Goal: Task Accomplishment & Management: Manage account settings

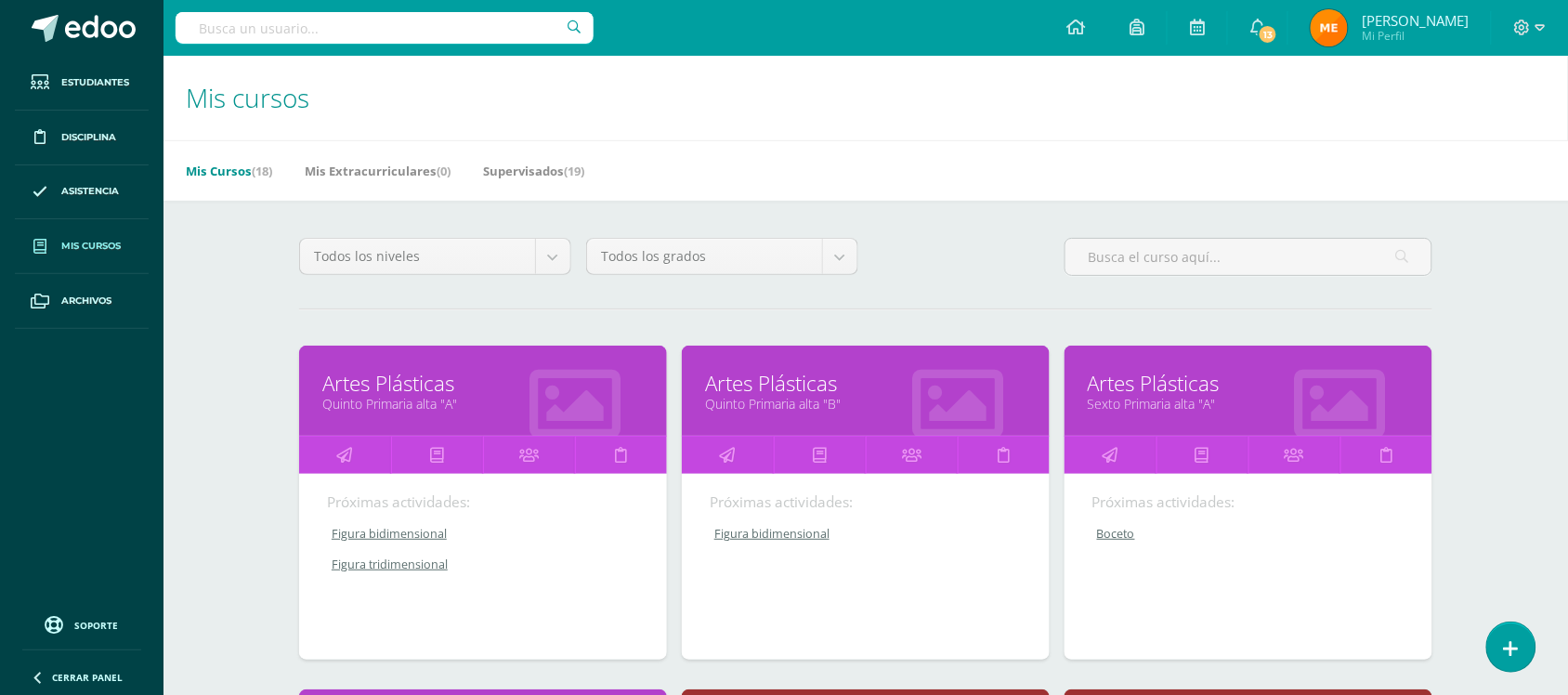
click at [434, 36] on input "text" at bounding box center [384, 28] width 418 height 32
type input "emiliano morales"
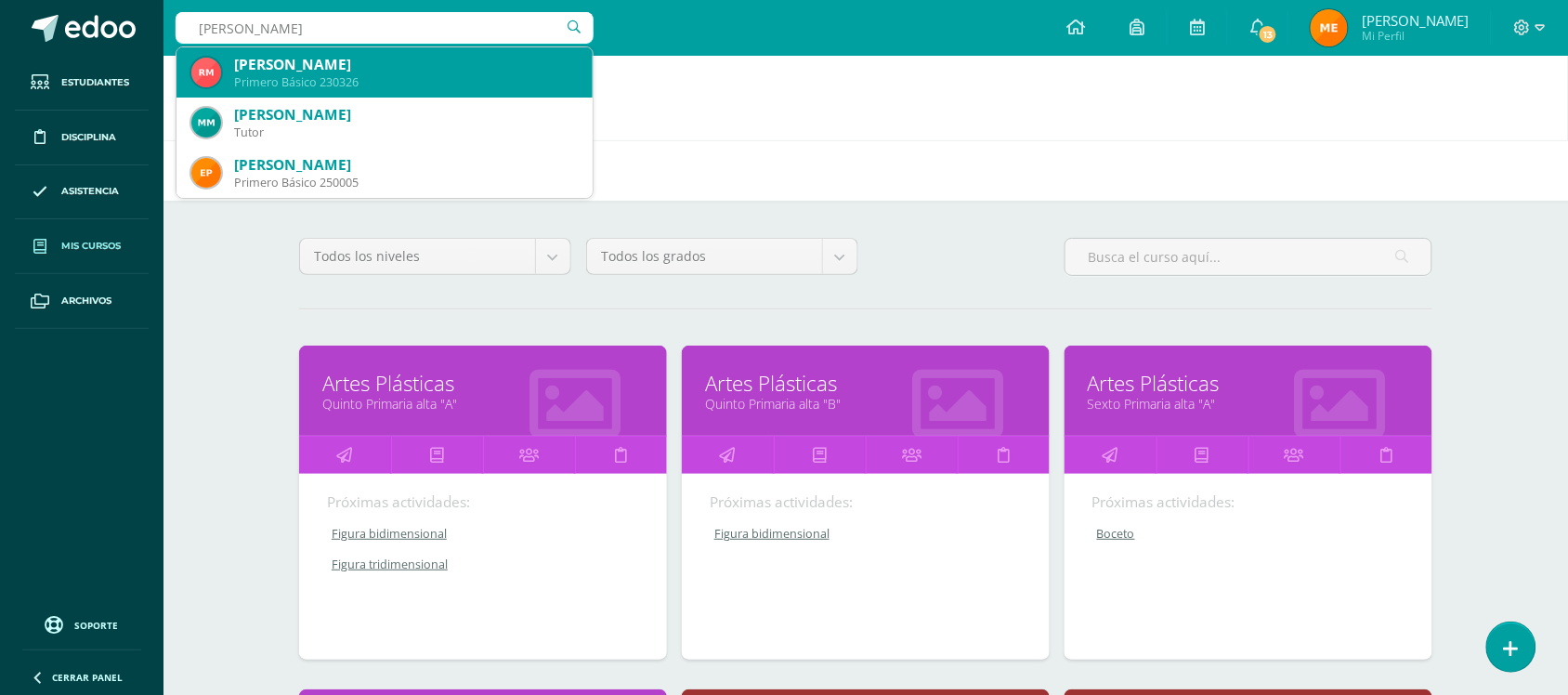
click at [434, 61] on div "Romeo Emiliano Morán Morales" at bounding box center [406, 64] width 344 height 20
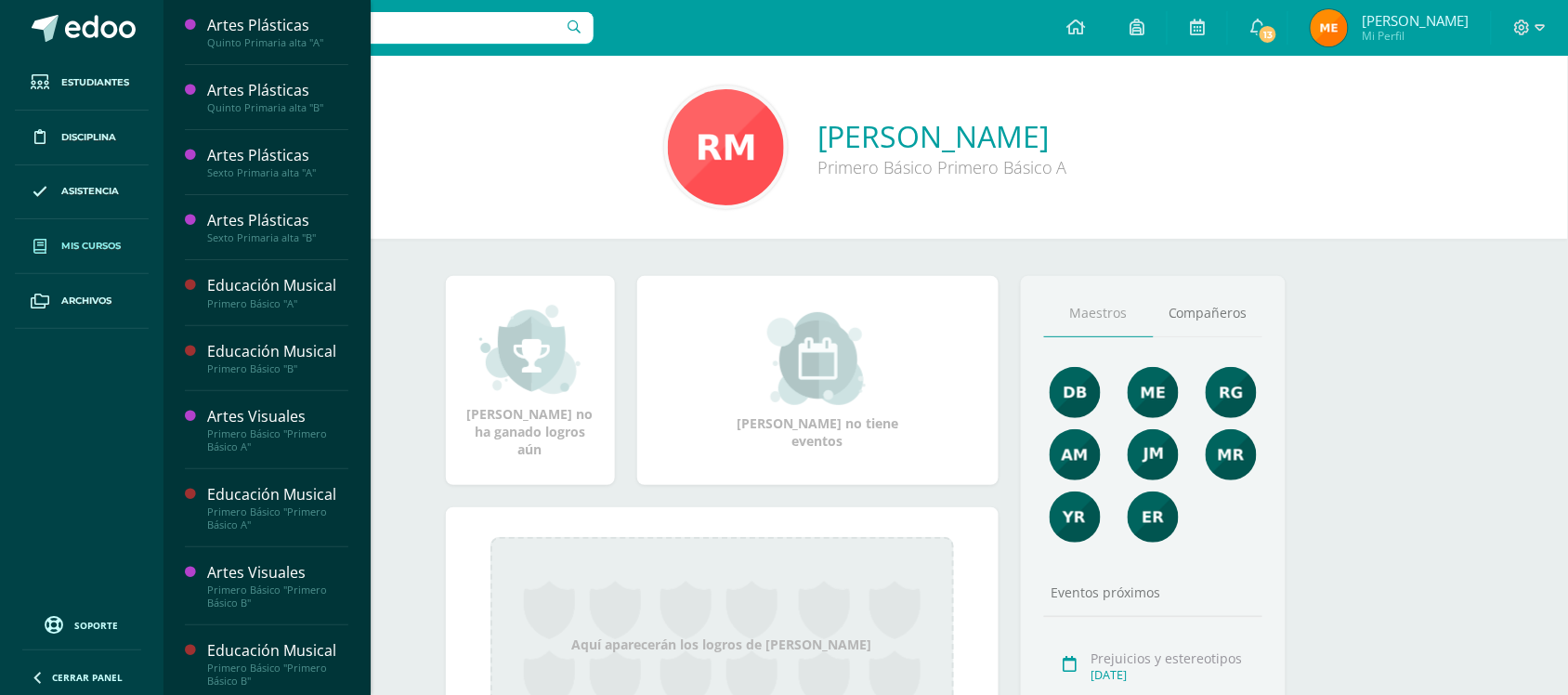
click at [102, 239] on span "Mis cursos" at bounding box center [91, 246] width 59 height 15
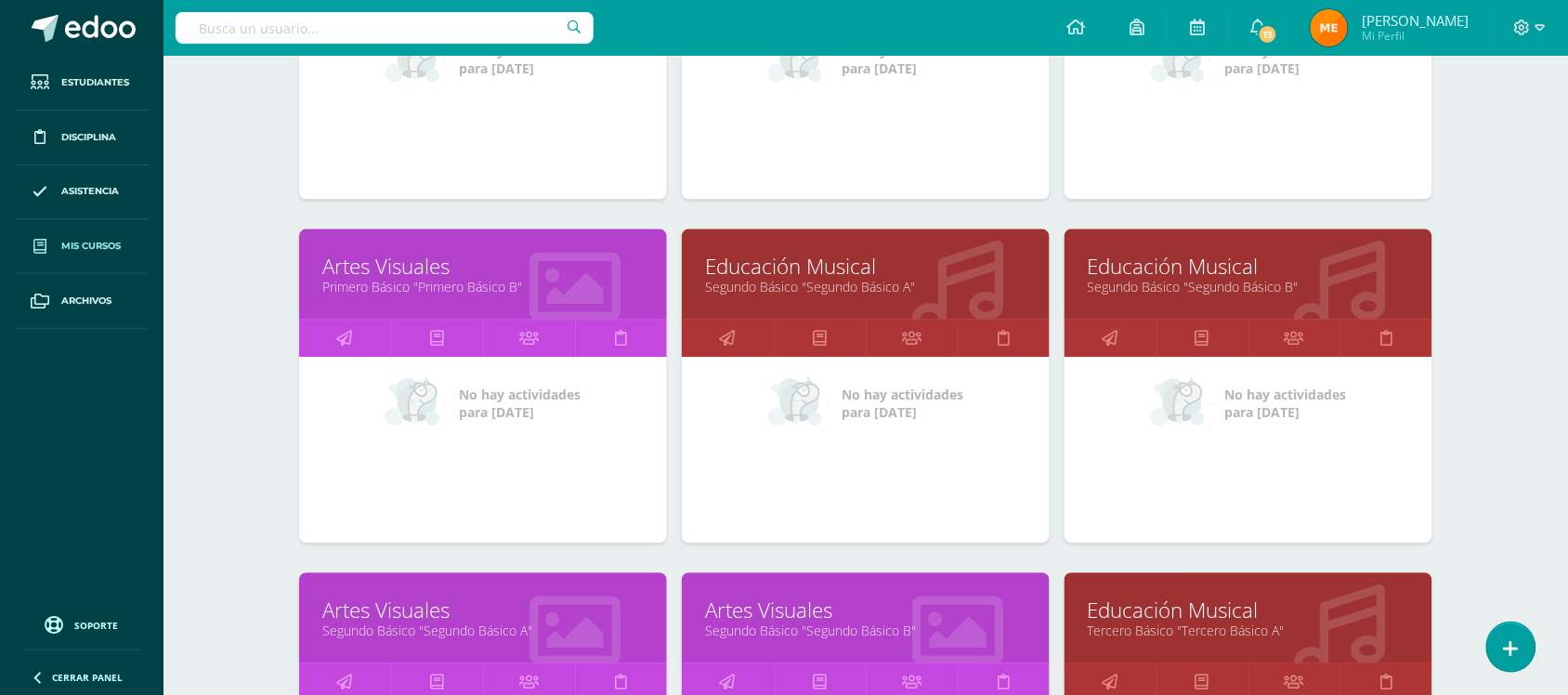
scroll to position [1149, 0]
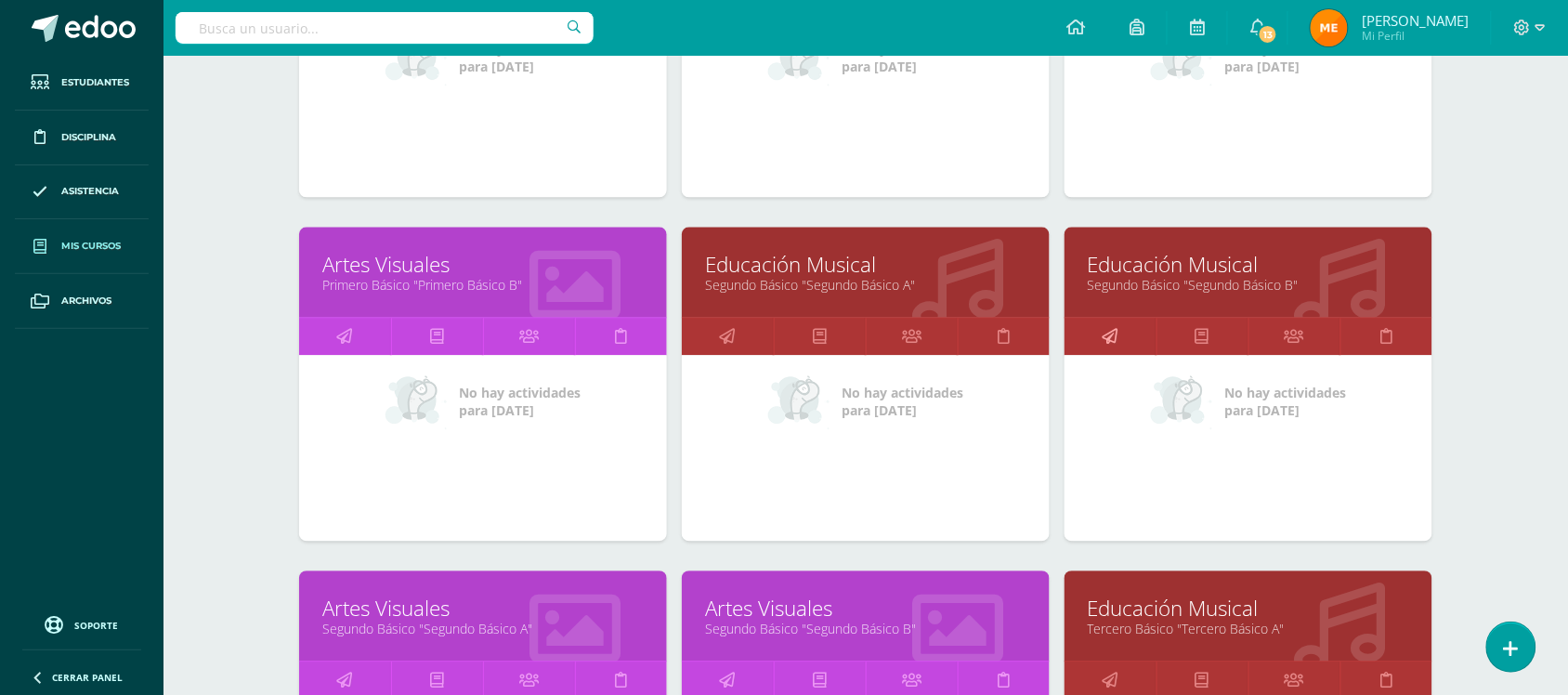
click at [1120, 337] on link at bounding box center [1110, 337] width 92 height 38
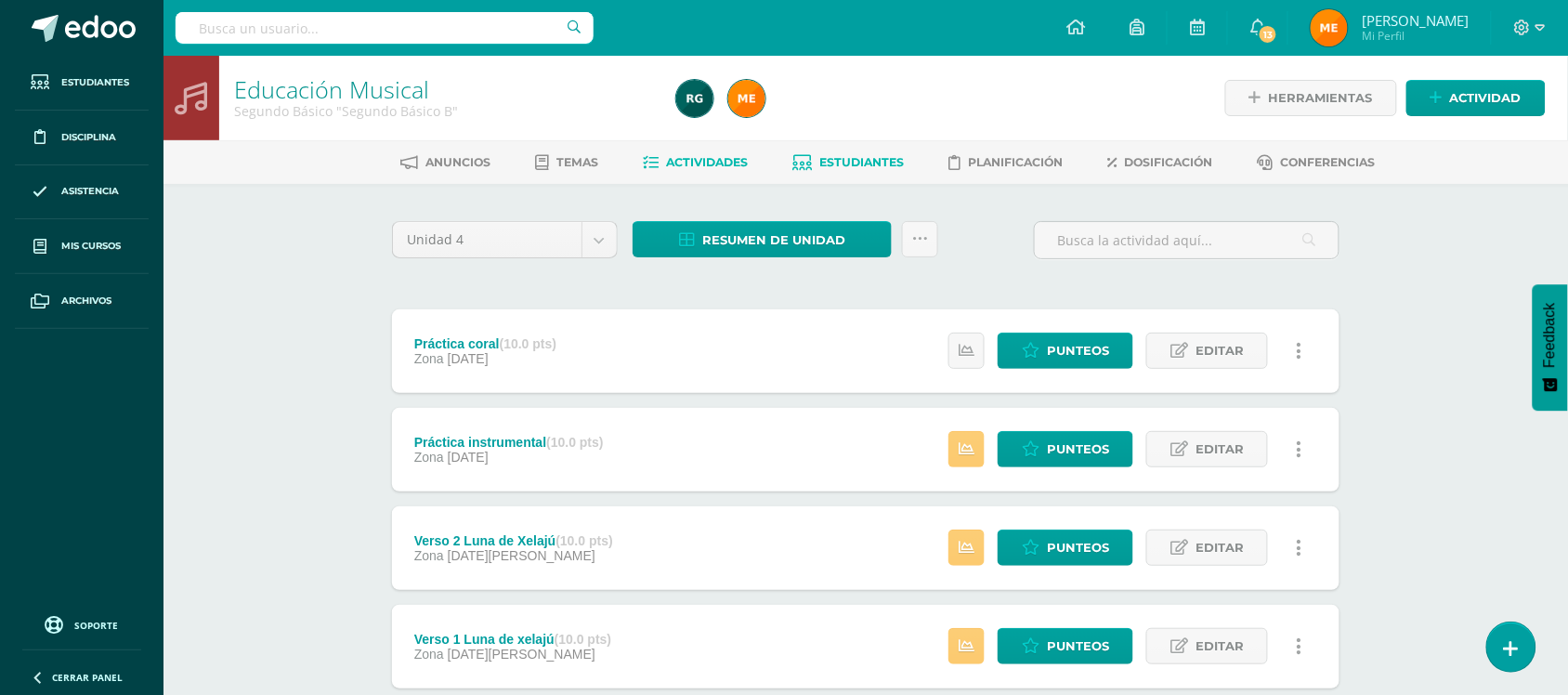
click at [890, 150] on link "Estudiantes" at bounding box center [848, 163] width 112 height 30
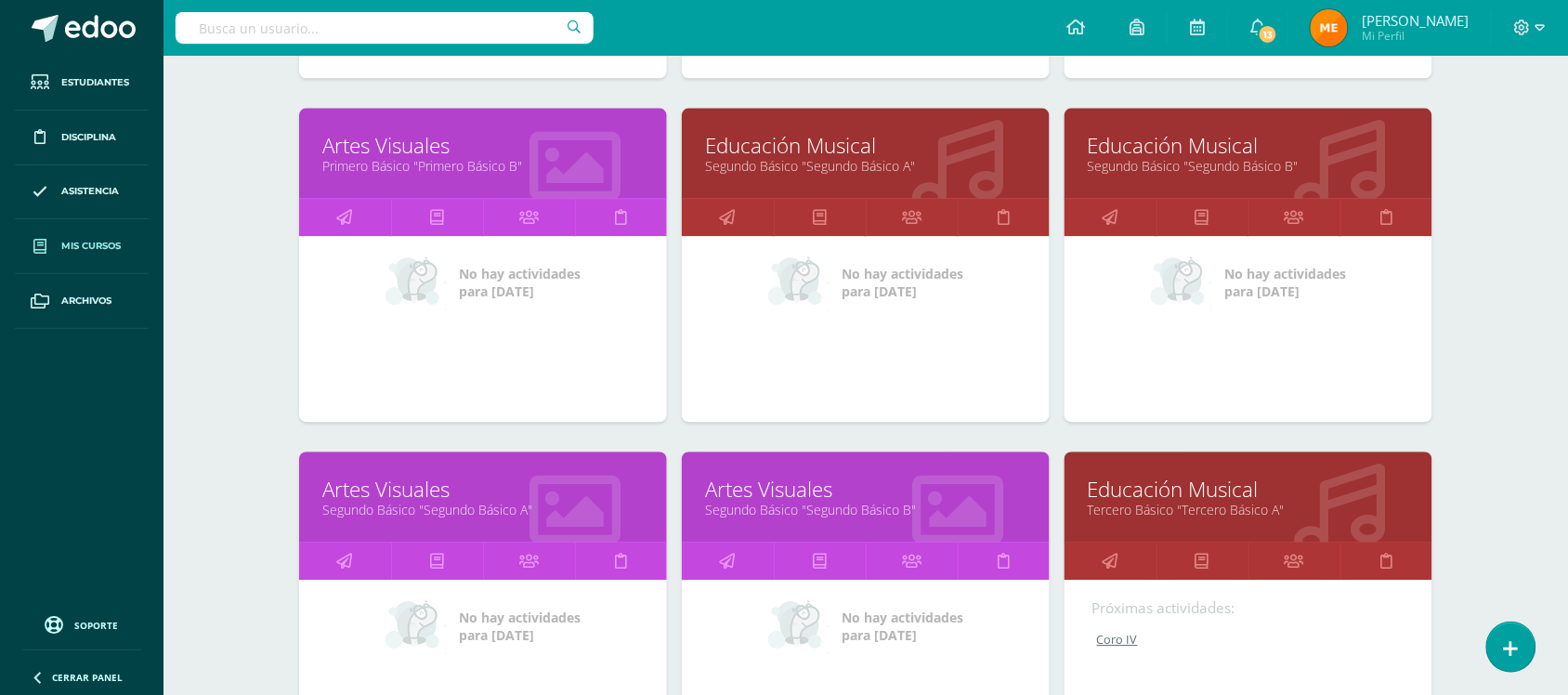
scroll to position [1270, 0]
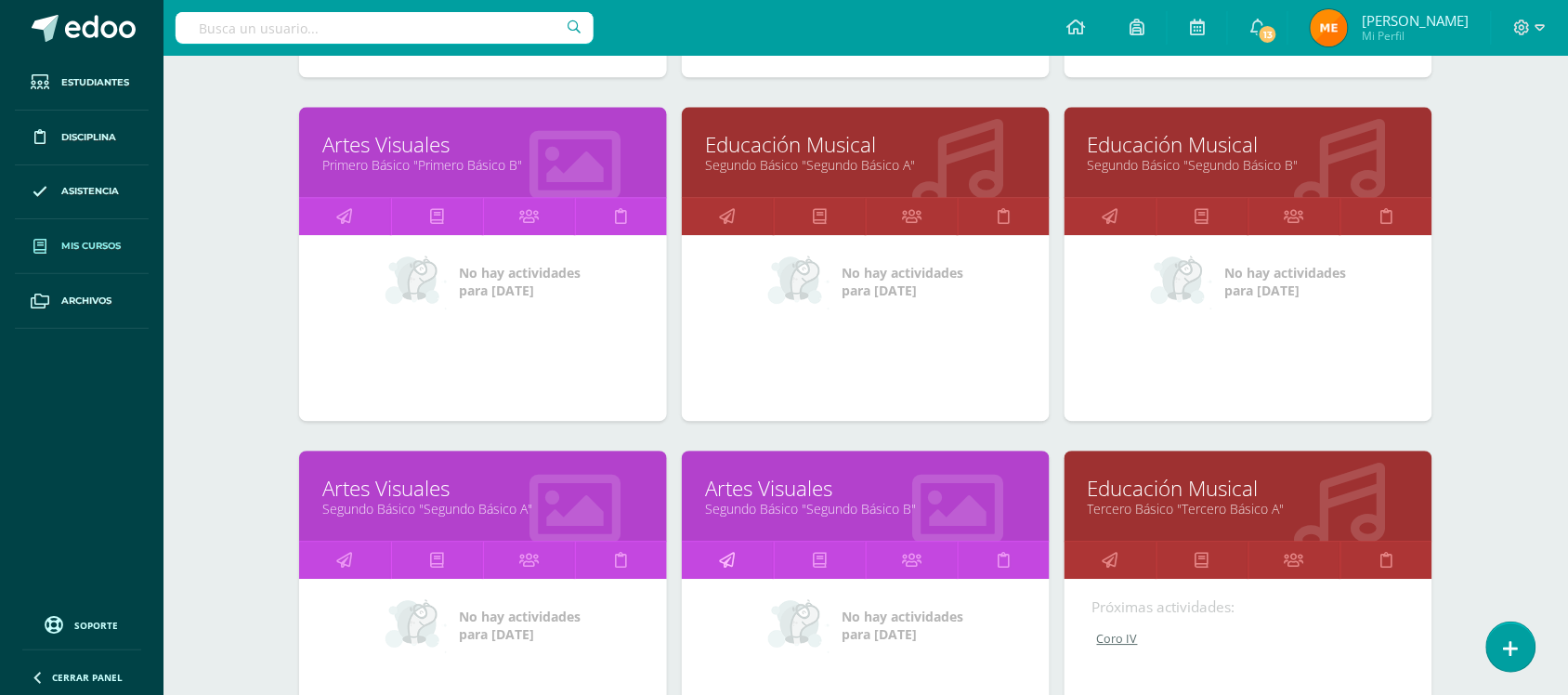
click at [731, 548] on icon at bounding box center [728, 559] width 16 height 37
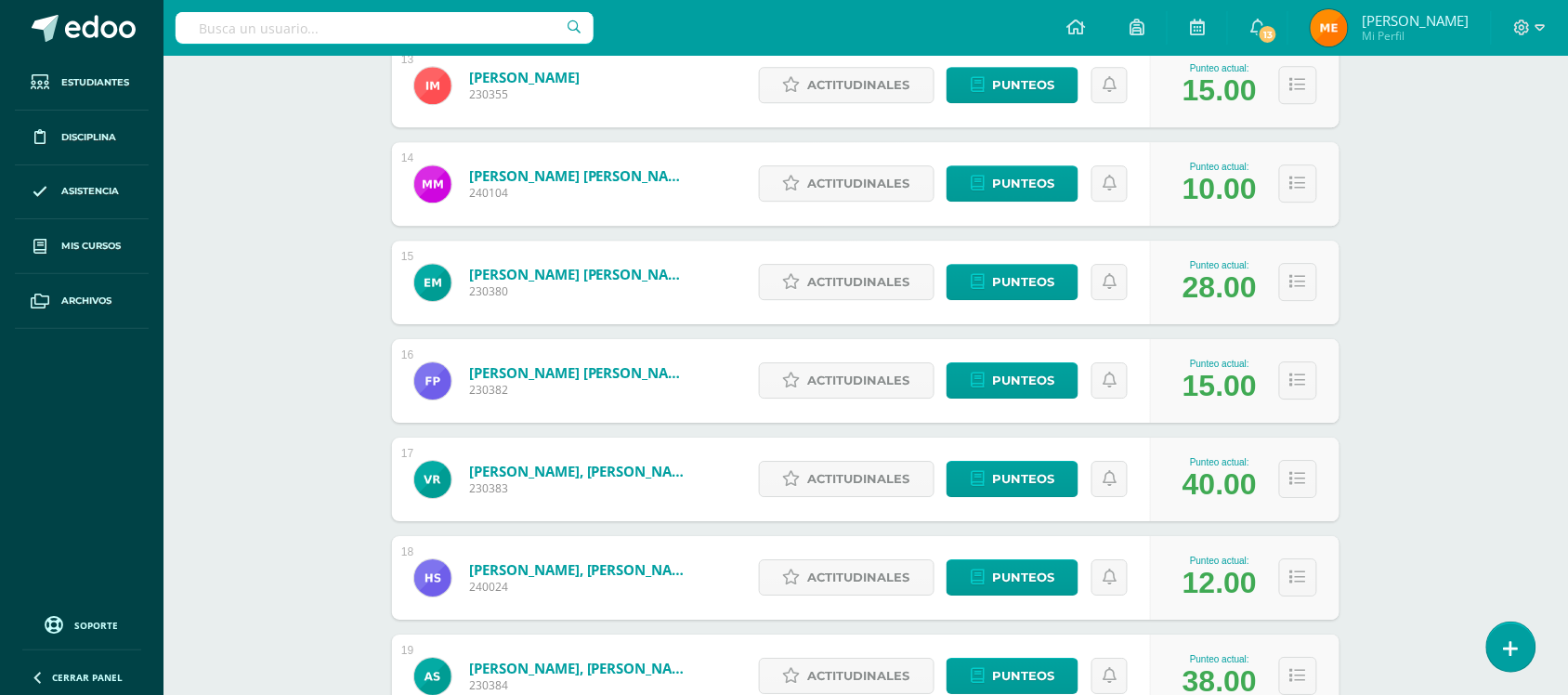
scroll to position [1542, 0]
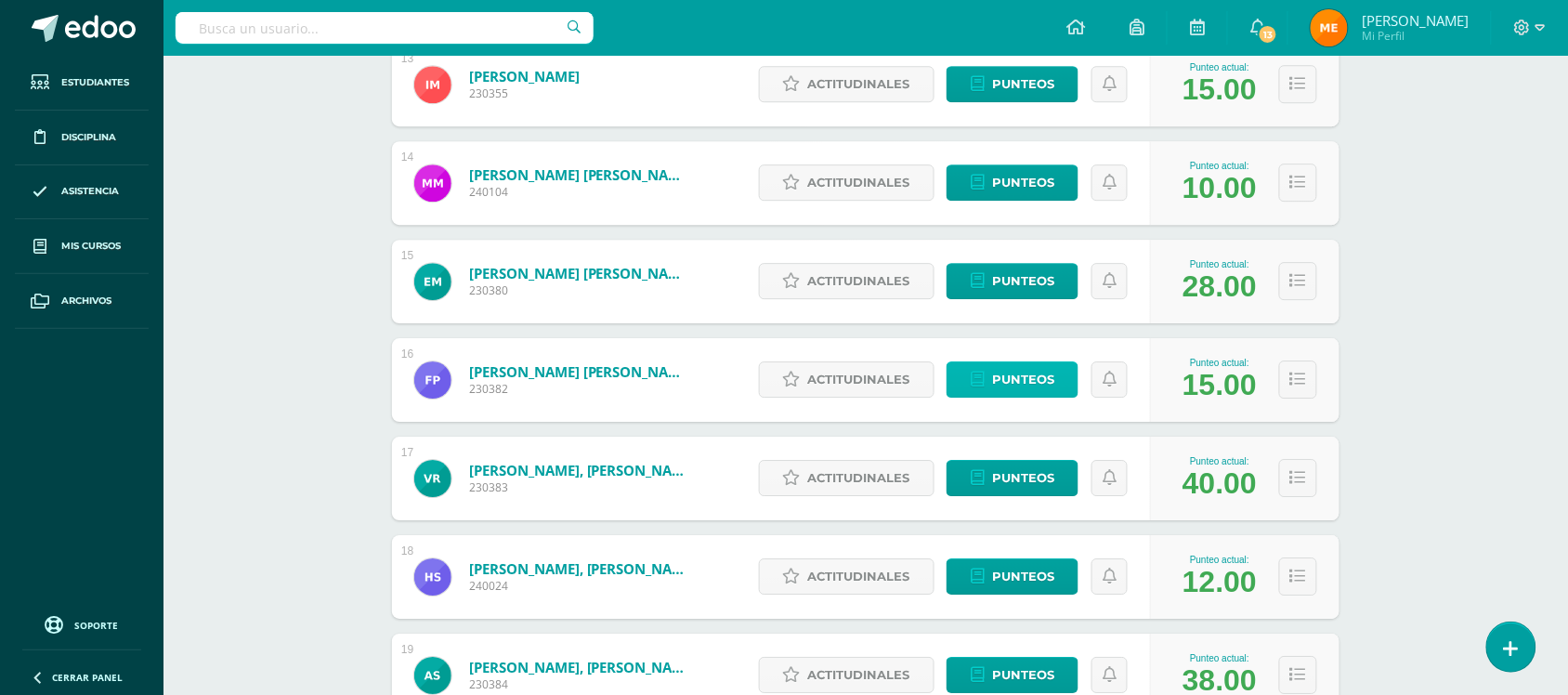
click at [1010, 367] on span "Punteos" at bounding box center [1023, 379] width 62 height 35
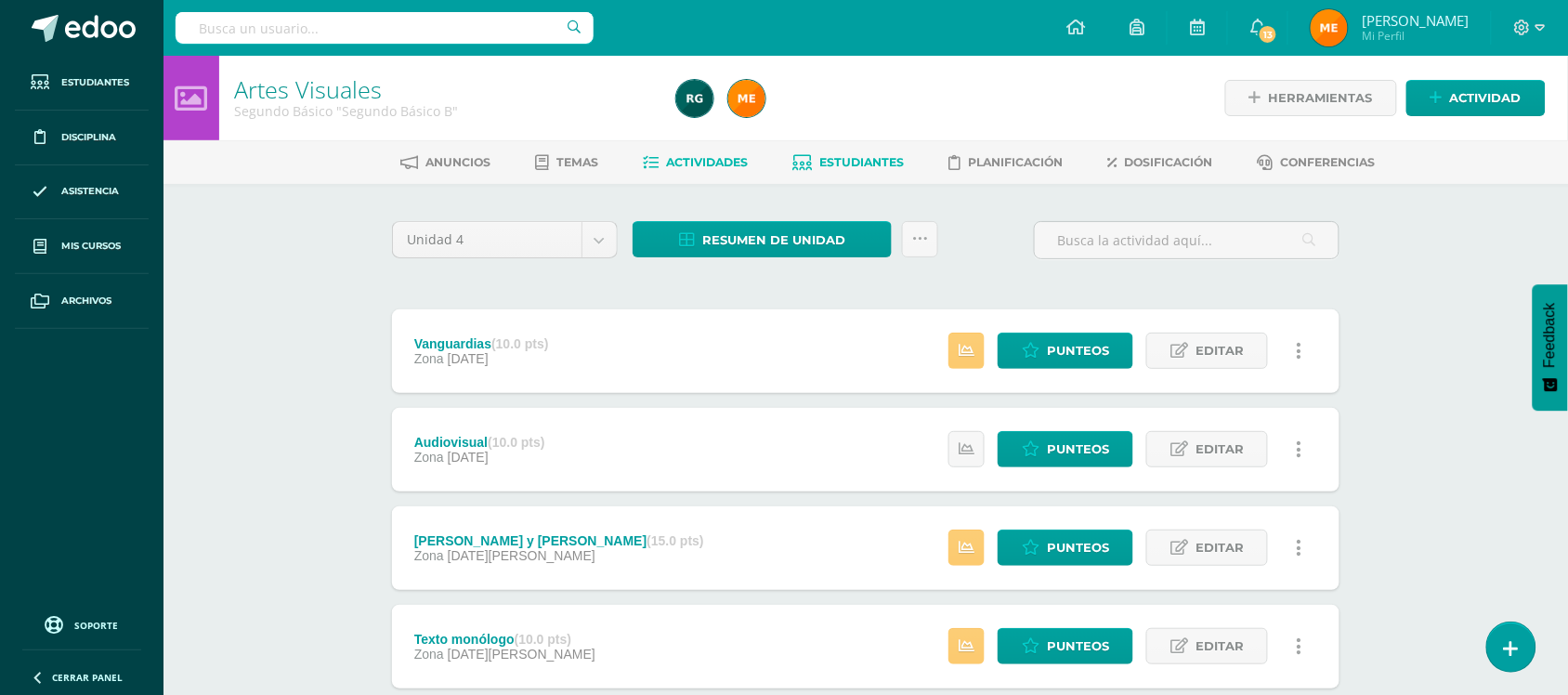
click at [894, 155] on span "Estudiantes" at bounding box center [863, 162] width 85 height 14
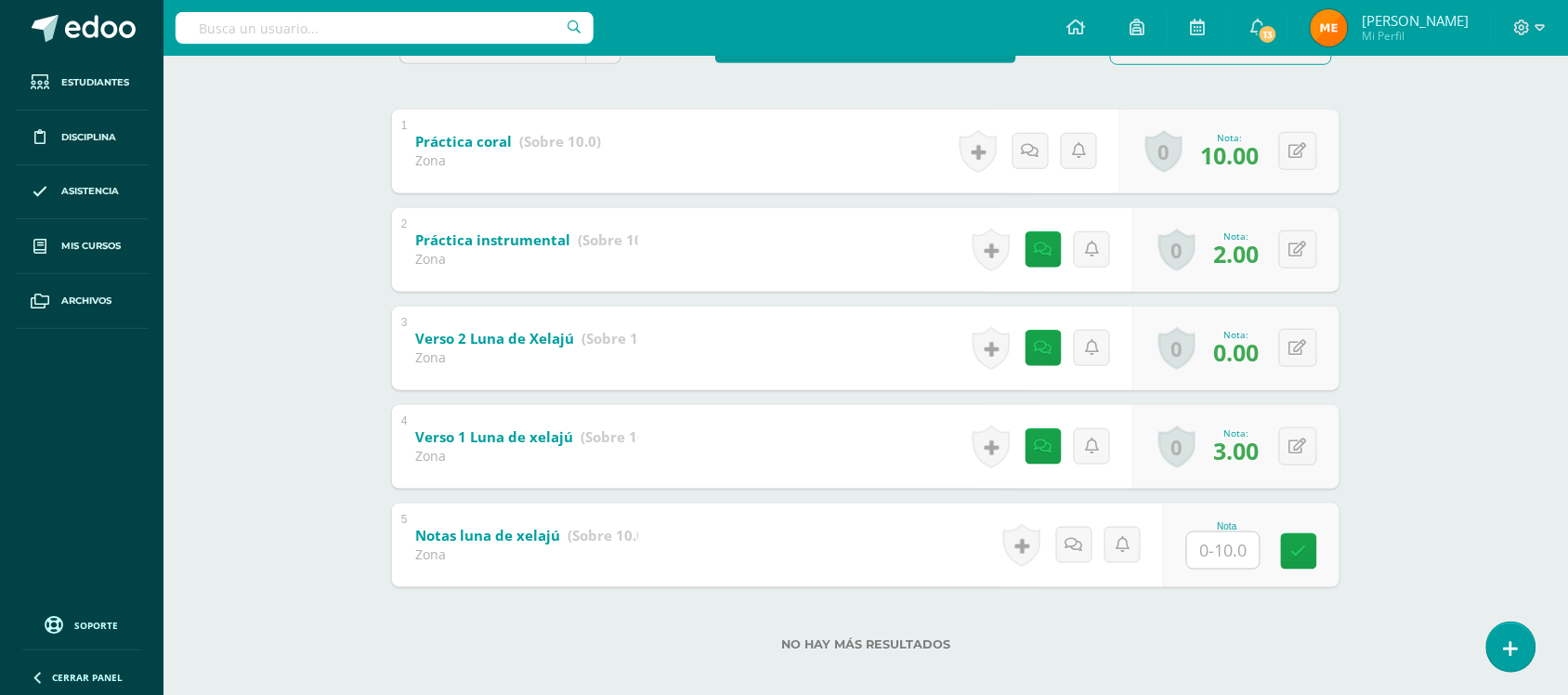
scroll to position [368, 0]
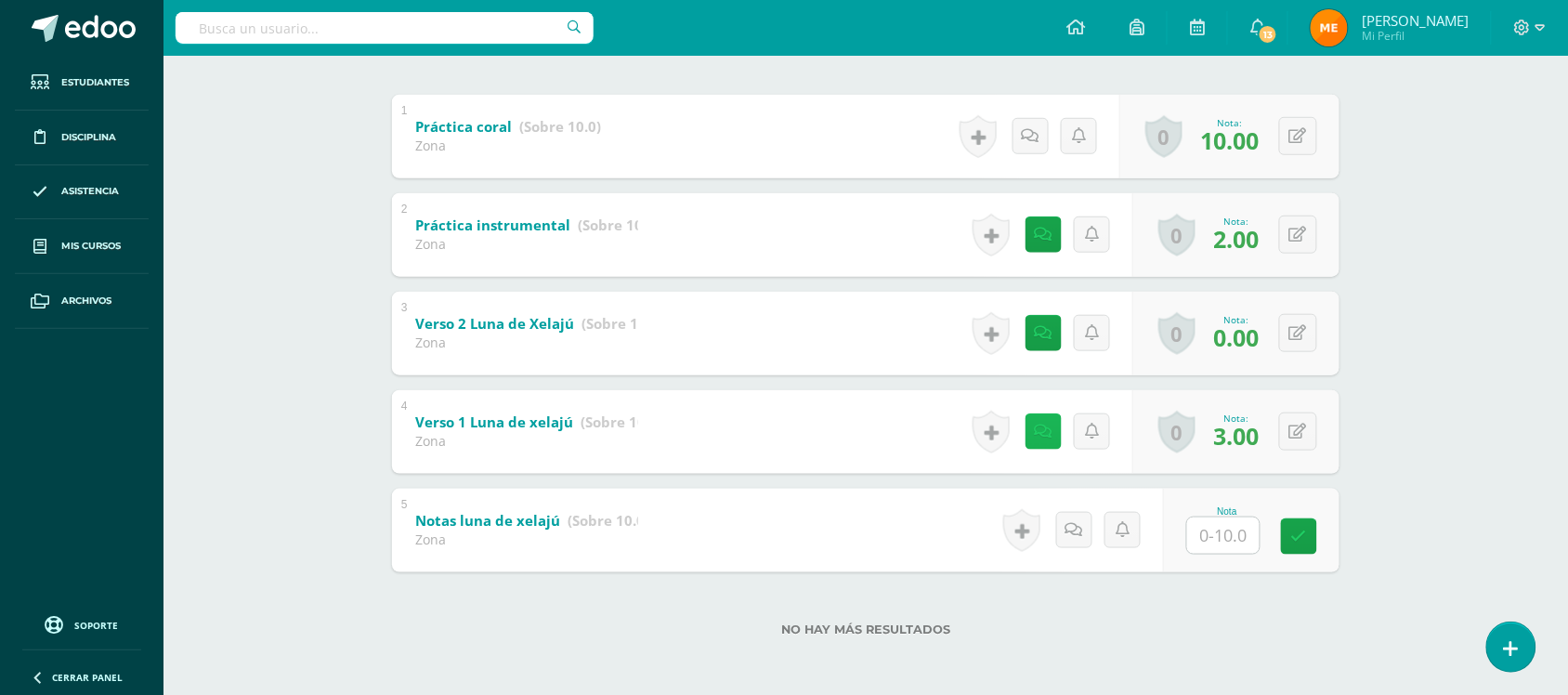
click at [1039, 425] on icon at bounding box center [1044, 431] width 18 height 16
click at [1447, 174] on div "Educación Musical Segundo Básico "Segundo Básico B" Herramientas Detalle de asi…" at bounding box center [866, 192] width 1404 height 1009
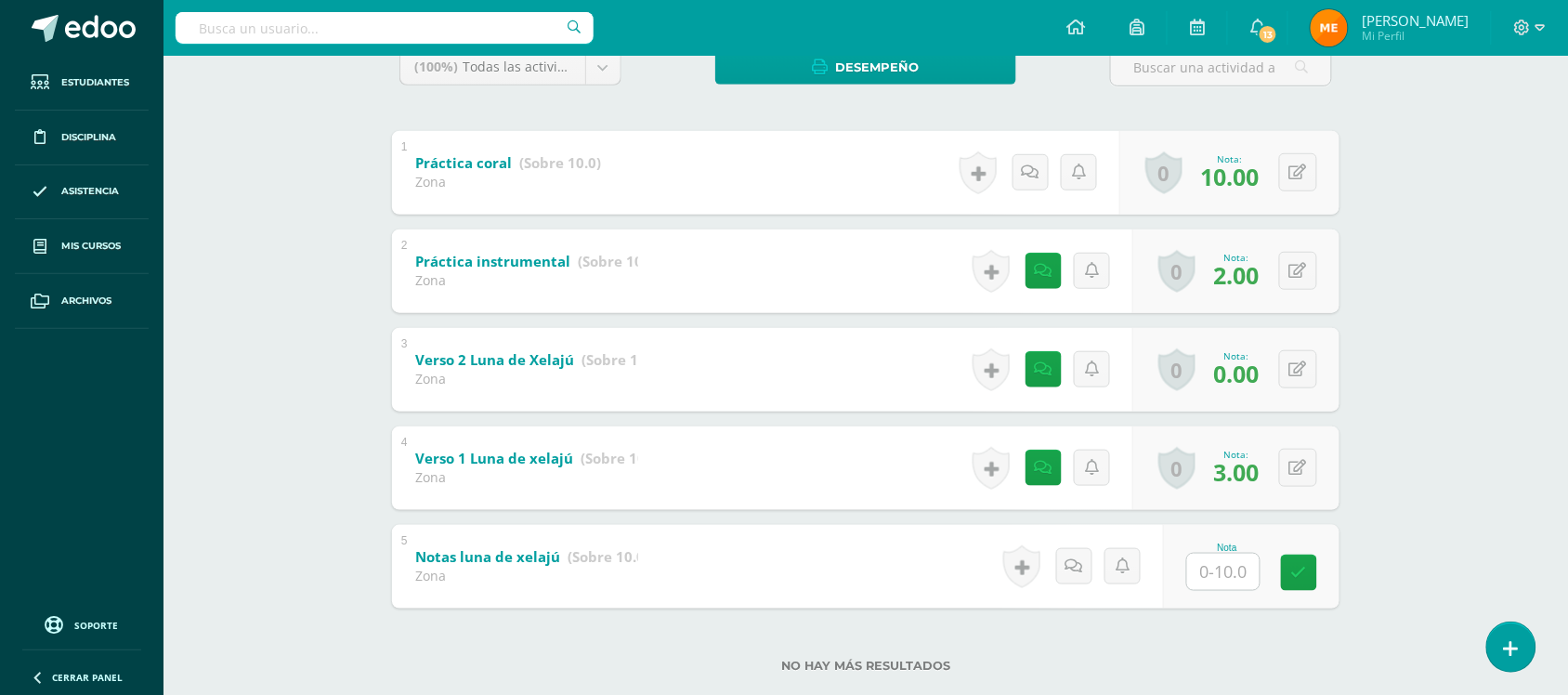
scroll to position [332, 0]
click at [1053, 381] on link at bounding box center [1043, 369] width 37 height 37
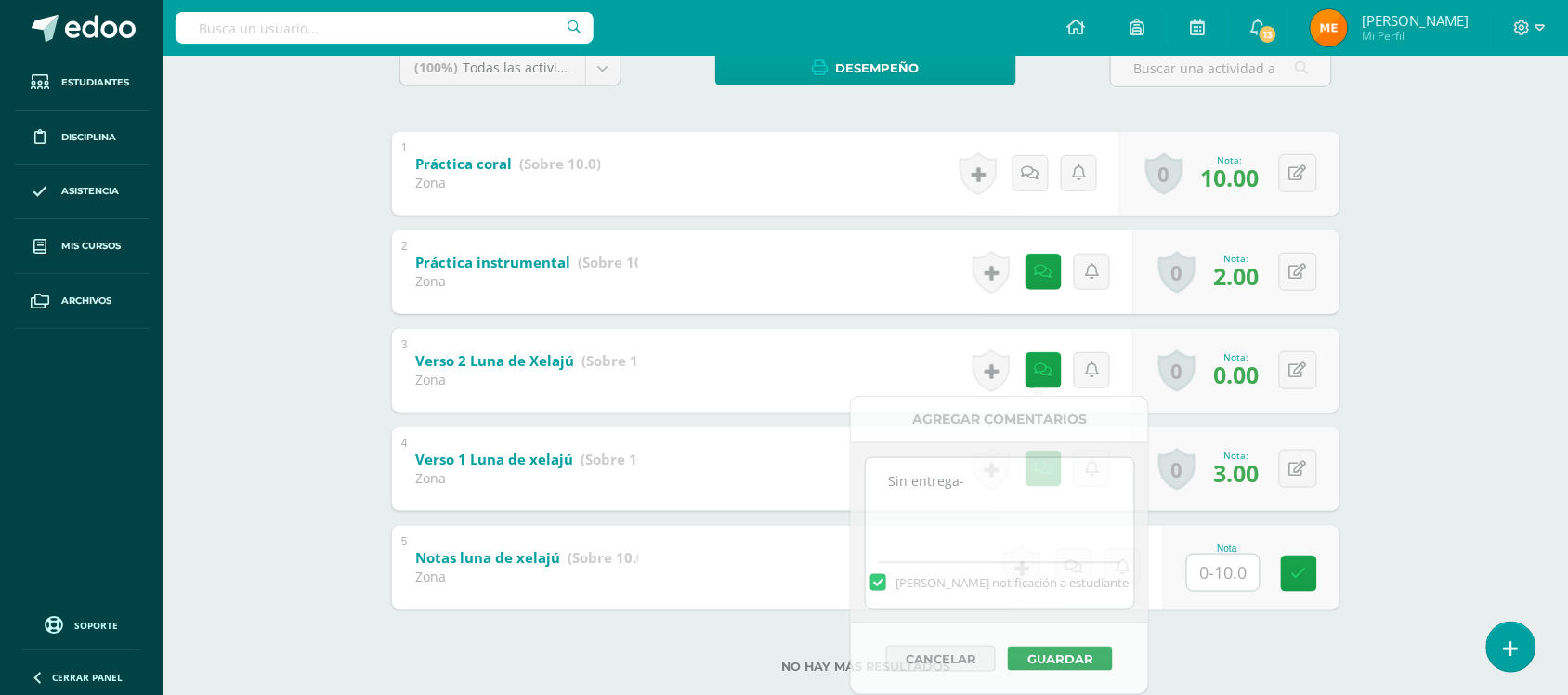
click at [1442, 271] on div "Educación Musical Segundo Básico "Segundo Básico B" Herramientas Detalle de asi…" at bounding box center [866, 229] width 1404 height 1009
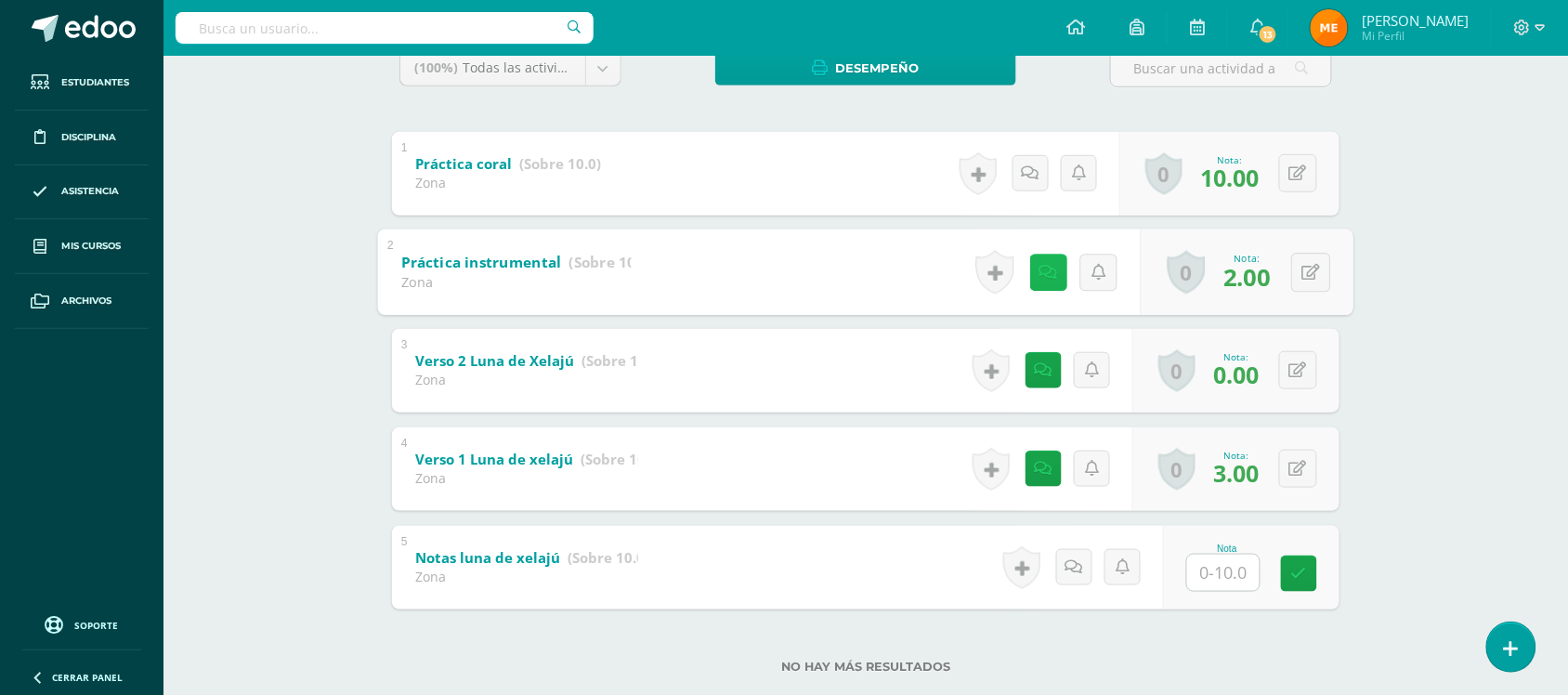
click at [1030, 261] on link at bounding box center [1049, 272] width 38 height 38
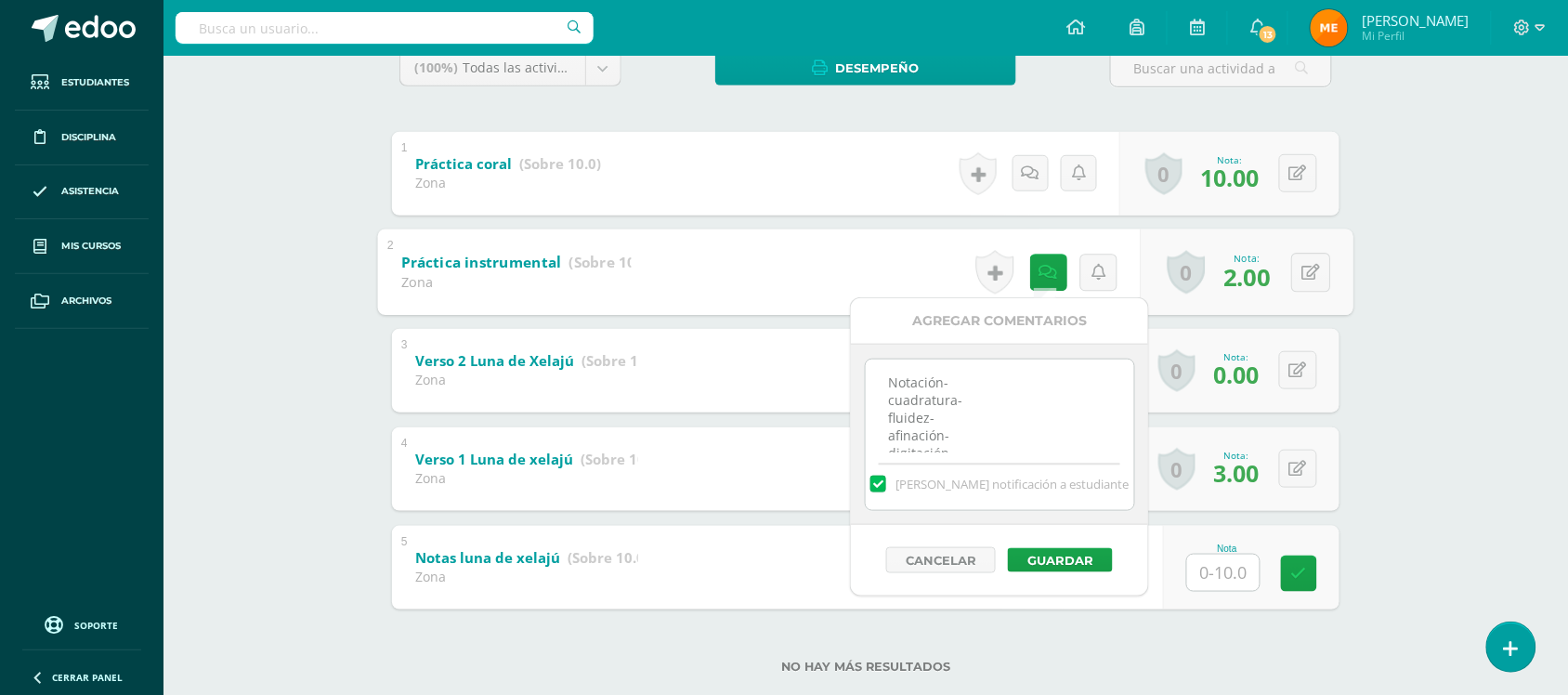
click at [1431, 131] on div "Educación Musical Segundo Básico "Segundo Básico B" Herramientas Detalle de asi…" at bounding box center [866, 229] width 1404 height 1009
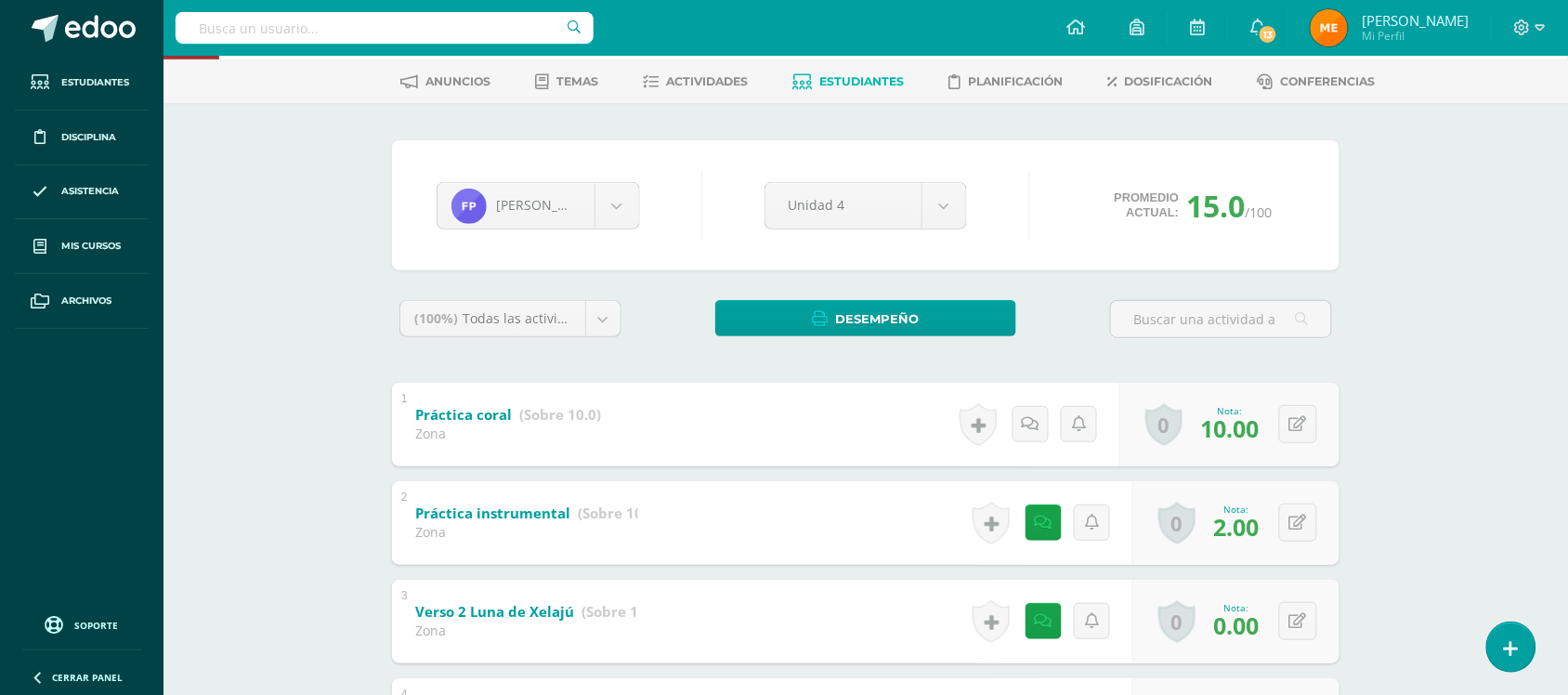
scroll to position [80, 0]
click at [890, 317] on span "Desempeño" at bounding box center [878, 320] width 84 height 35
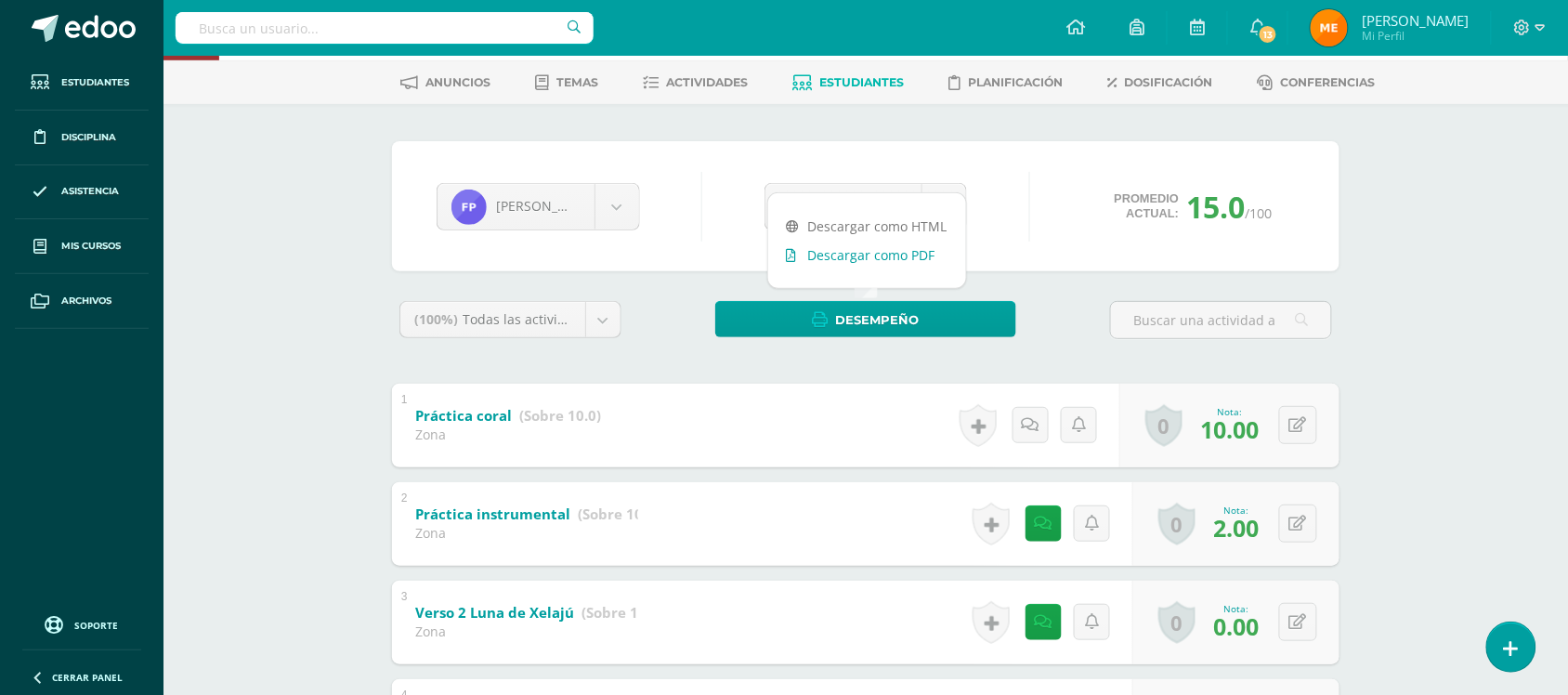
click at [894, 256] on link "Descargar como PDF" at bounding box center [867, 255] width 197 height 29
click at [1103, 274] on div "Fredy Perdomo Edna Avila María Barrientos Estuardo Brán Emmanuel Cantillo Ronal…" at bounding box center [865, 544] width 962 height 806
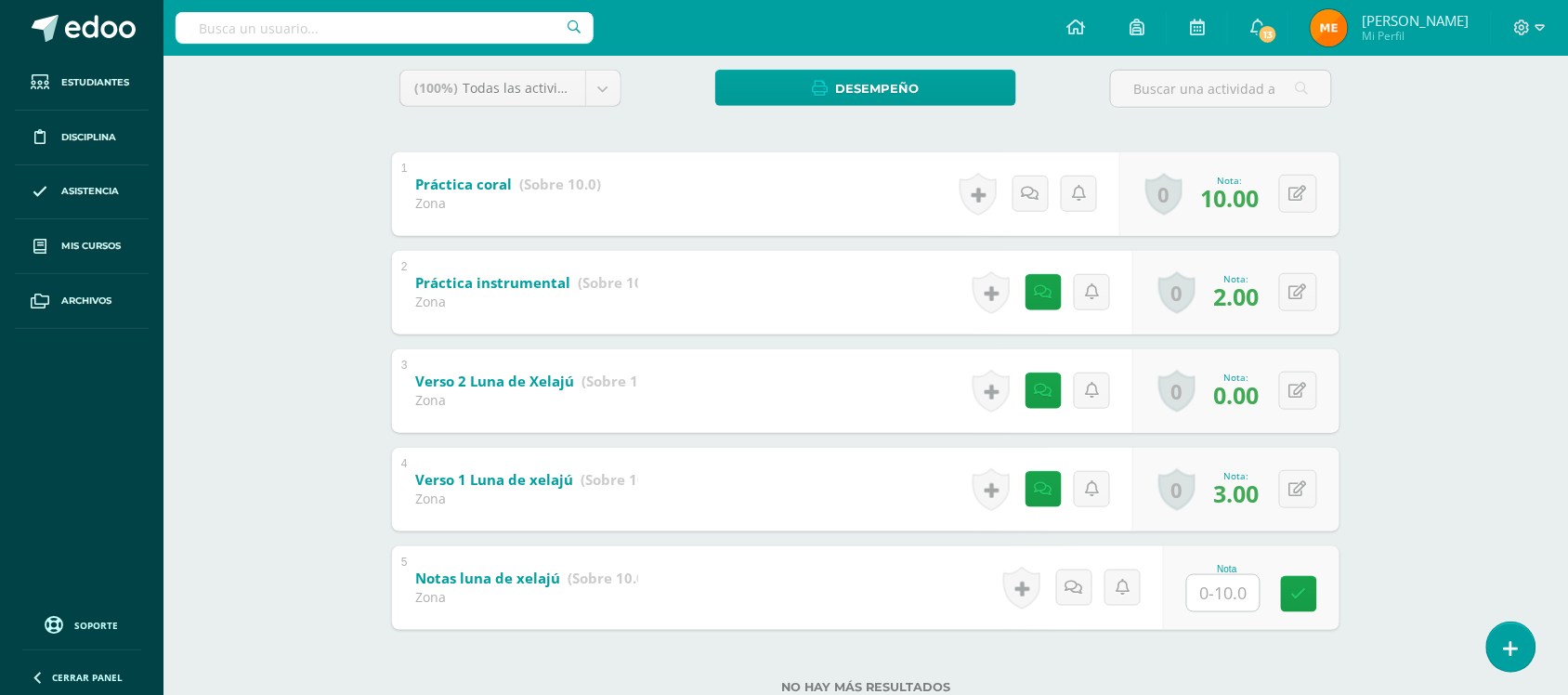
scroll to position [309, 0]
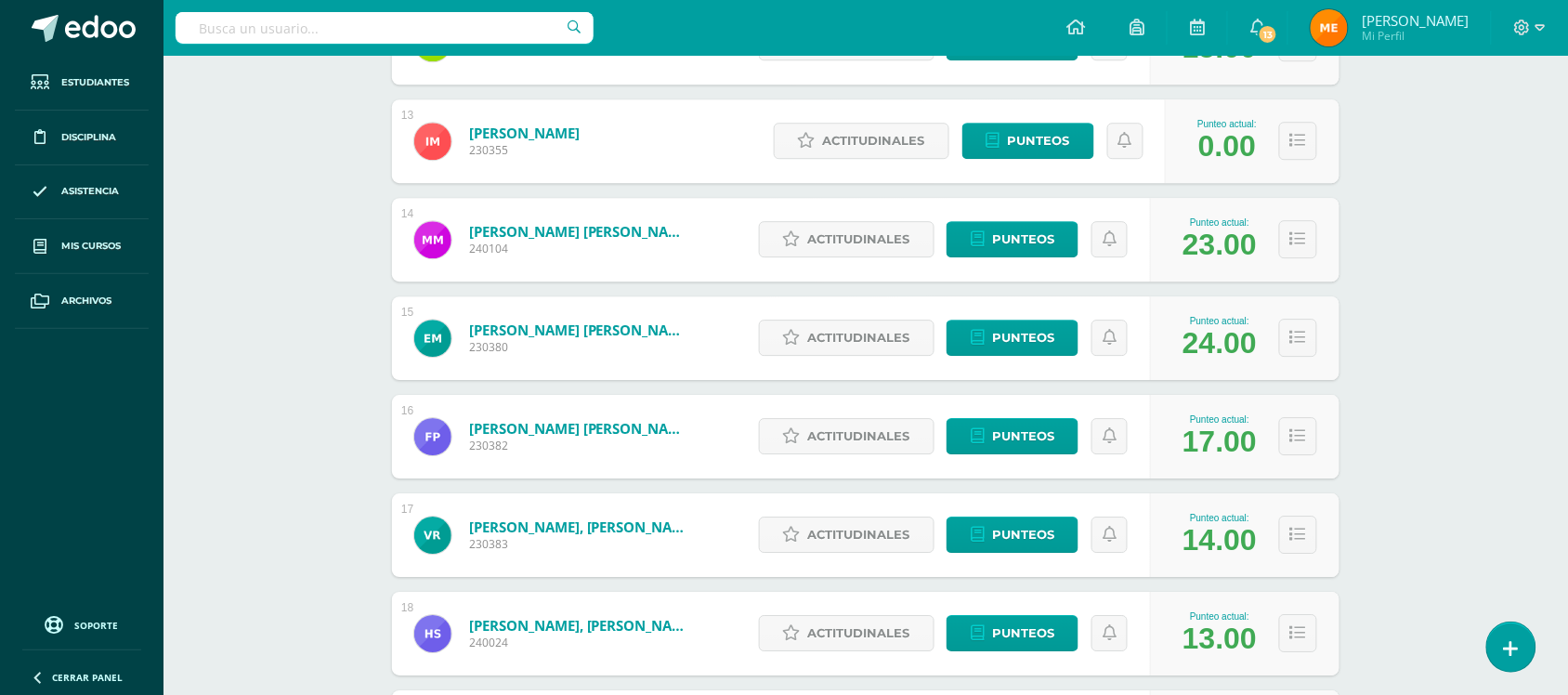
scroll to position [1489, 0]
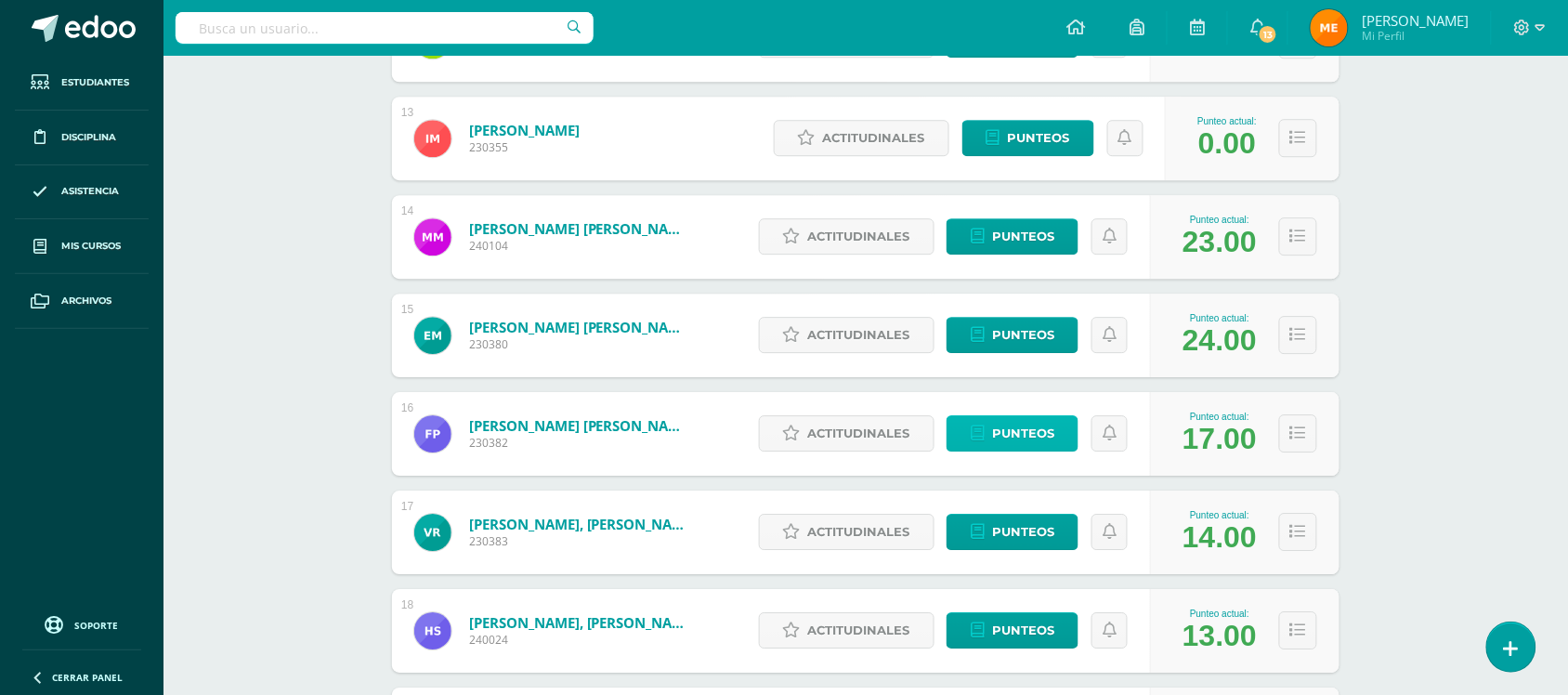
click at [1032, 427] on span "Punteos" at bounding box center [1023, 432] width 62 height 35
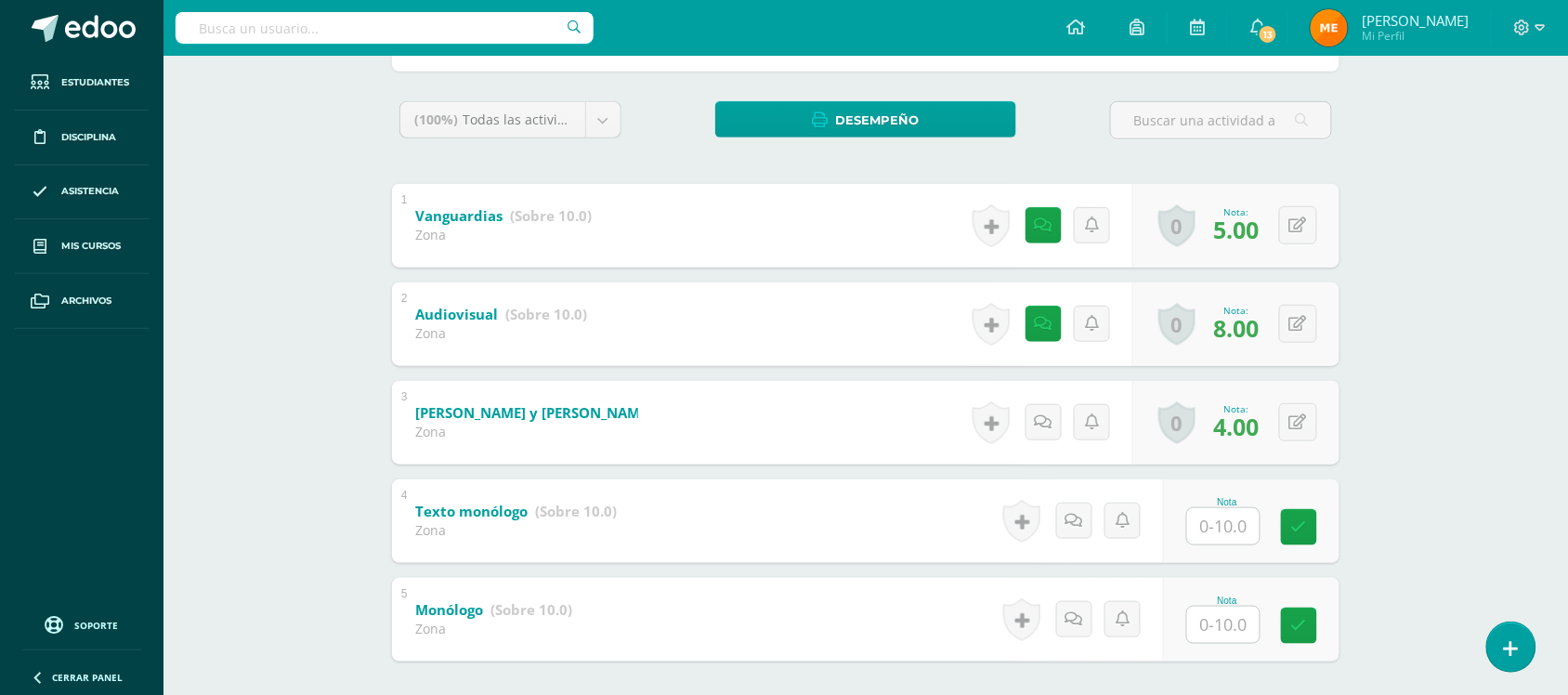
scroll to position [331, 0]
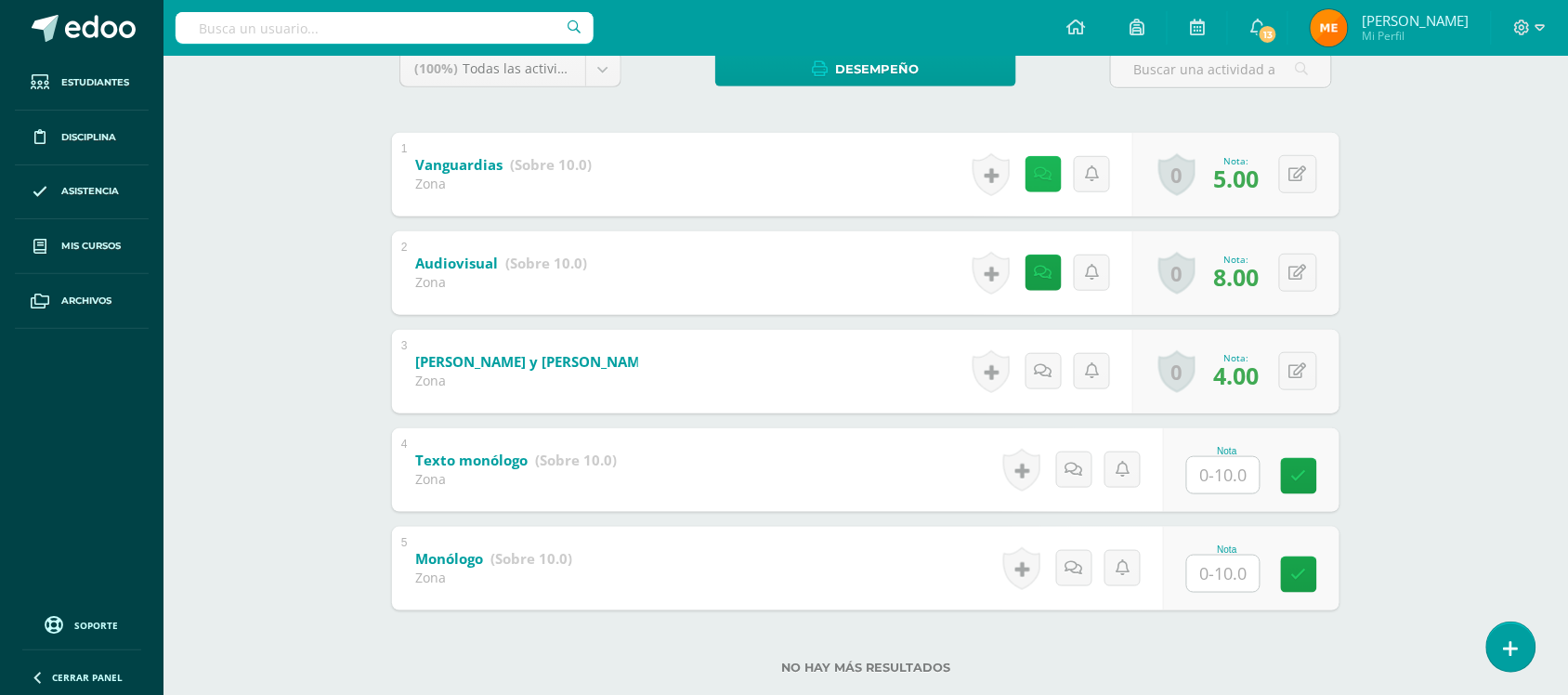
click at [1038, 166] on icon at bounding box center [1044, 174] width 18 height 16
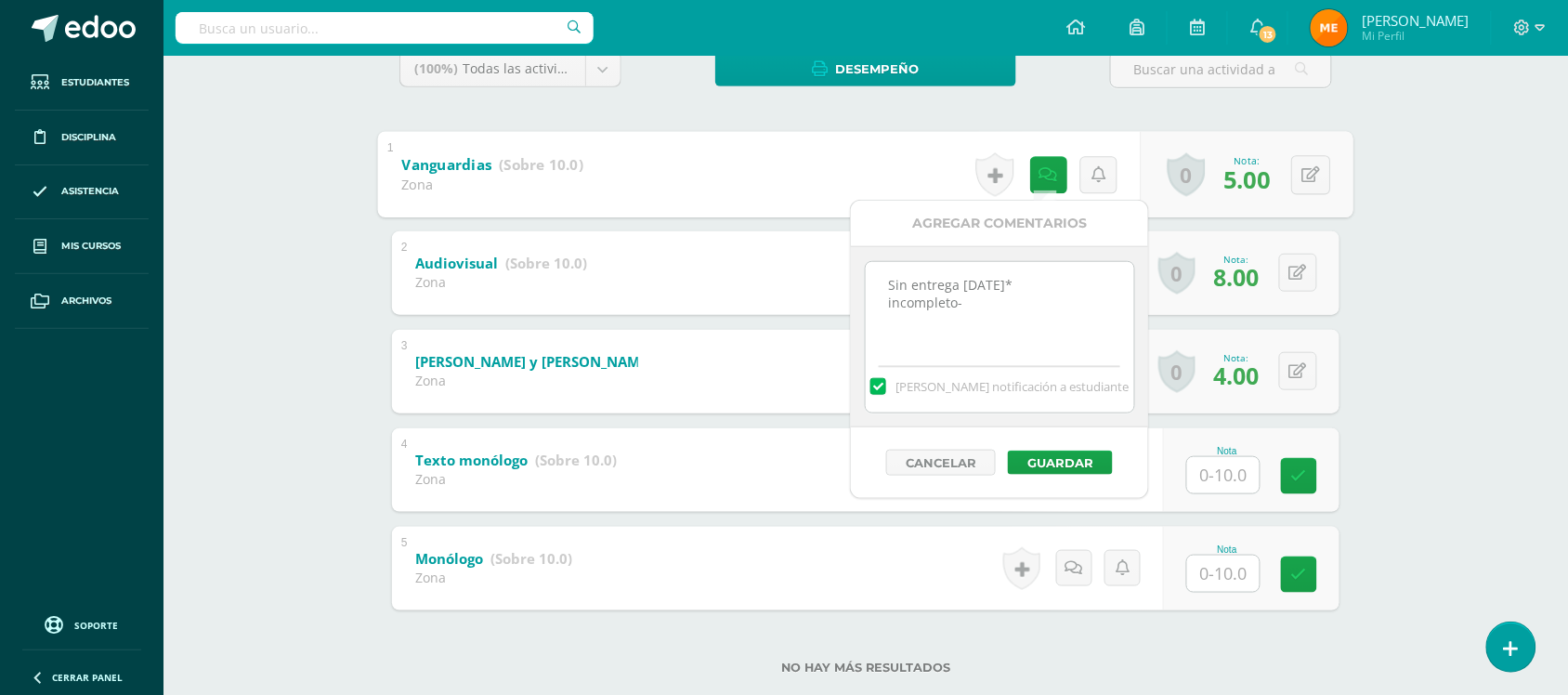
click at [1393, 204] on div "Artes Visuales Segundo Básico "Segundo Básico B" Herramientas Detalle de asiste…" at bounding box center [866, 230] width 1404 height 1009
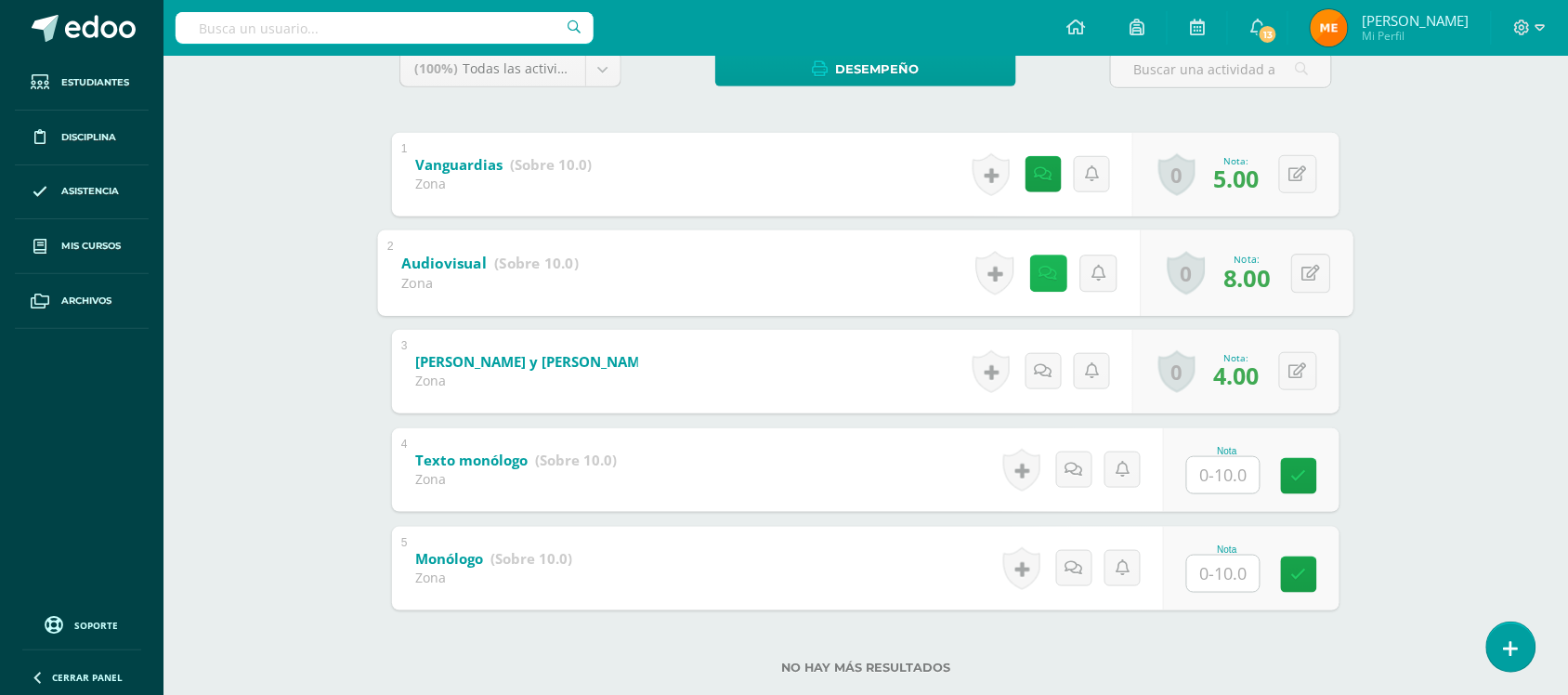
click at [1042, 268] on icon at bounding box center [1049, 272] width 19 height 16
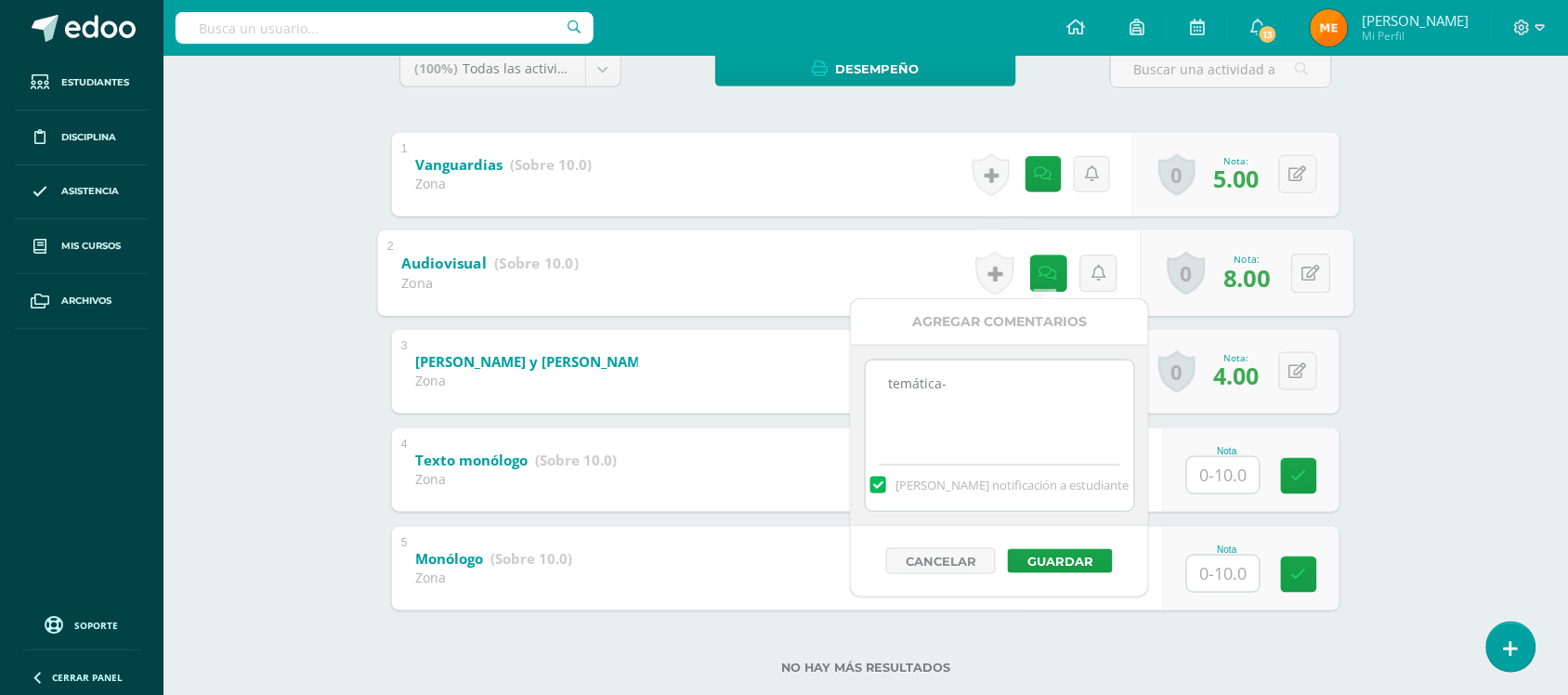
click at [1423, 173] on div "Artes Visuales Segundo Básico "Segundo Básico B" Herramientas Detalle de asiste…" at bounding box center [866, 230] width 1404 height 1009
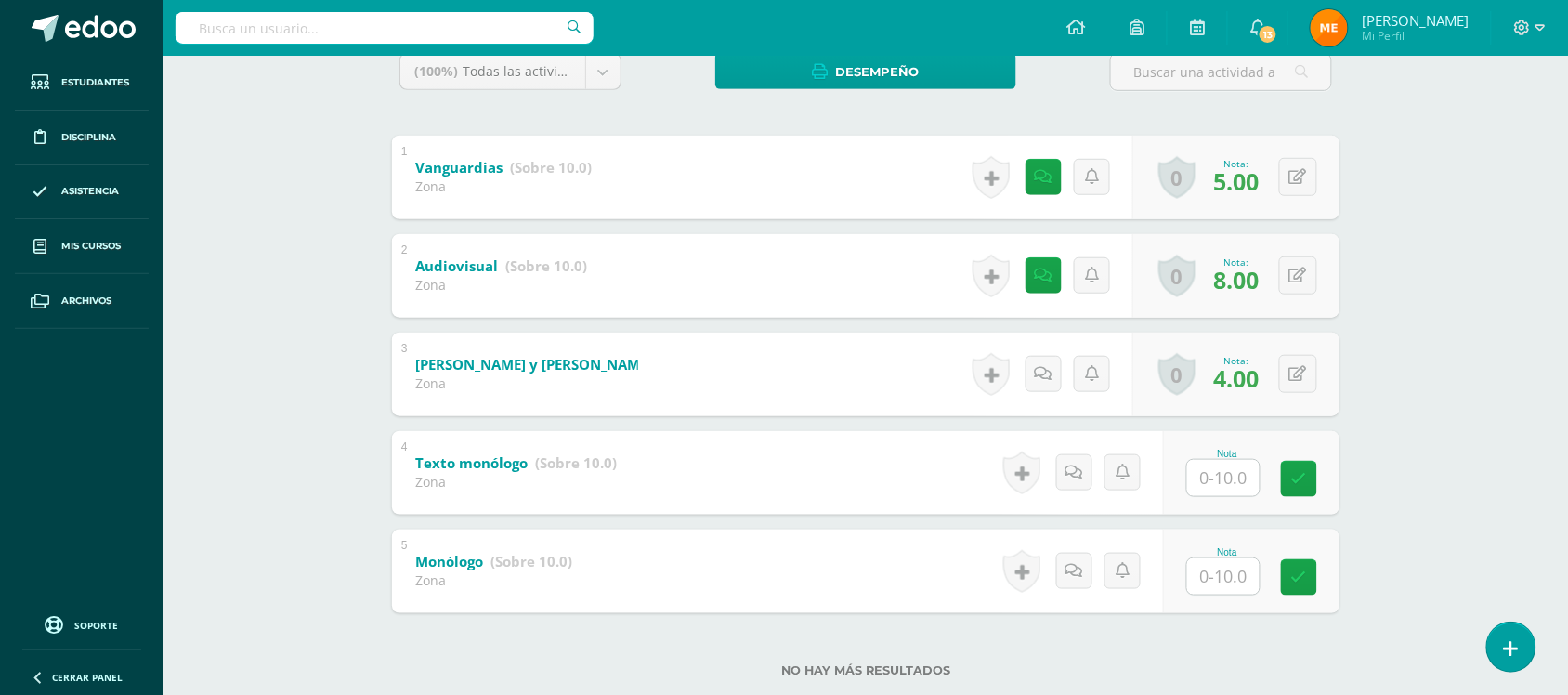
scroll to position [327, 0]
click at [1051, 385] on link at bounding box center [1049, 375] width 38 height 38
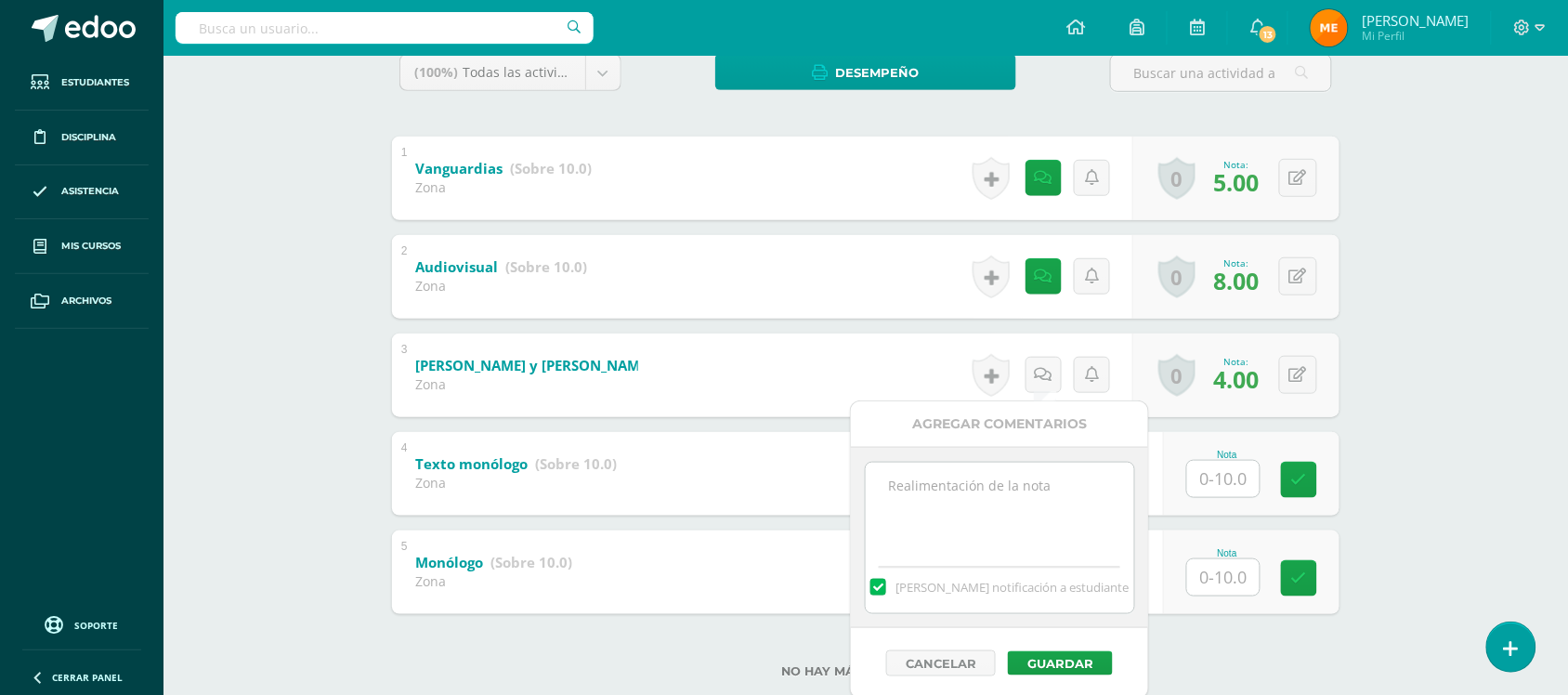
click at [885, 580] on label at bounding box center [877, 586] width 15 height 17
click at [0, 0] on input "Mandar notificación a estudiante" at bounding box center [0, 0] width 0 height 0
click at [938, 541] on textarea at bounding box center [1000, 508] width 269 height 93
type textarea "Nota de comprobación-"
click at [1060, 656] on button "Guardar" at bounding box center [1060, 662] width 105 height 24
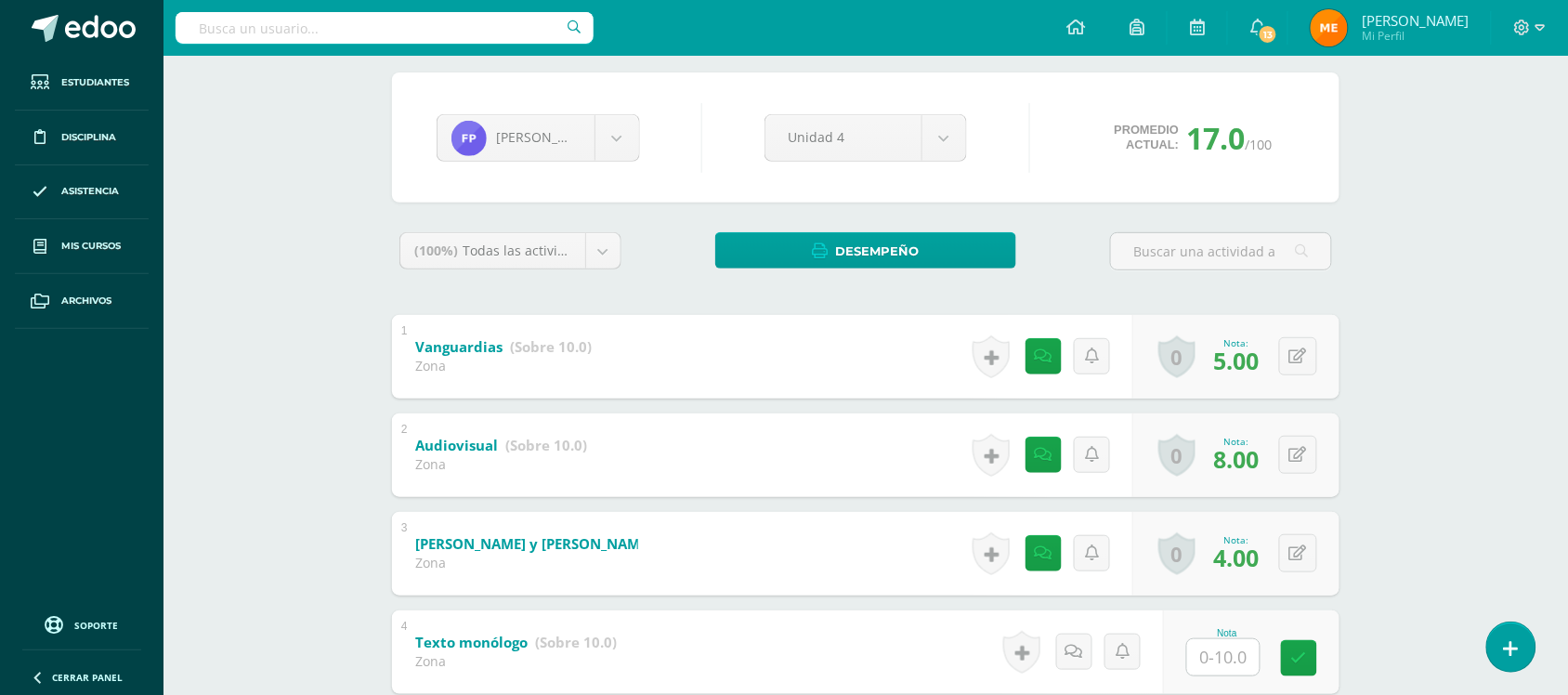
scroll to position [0, 0]
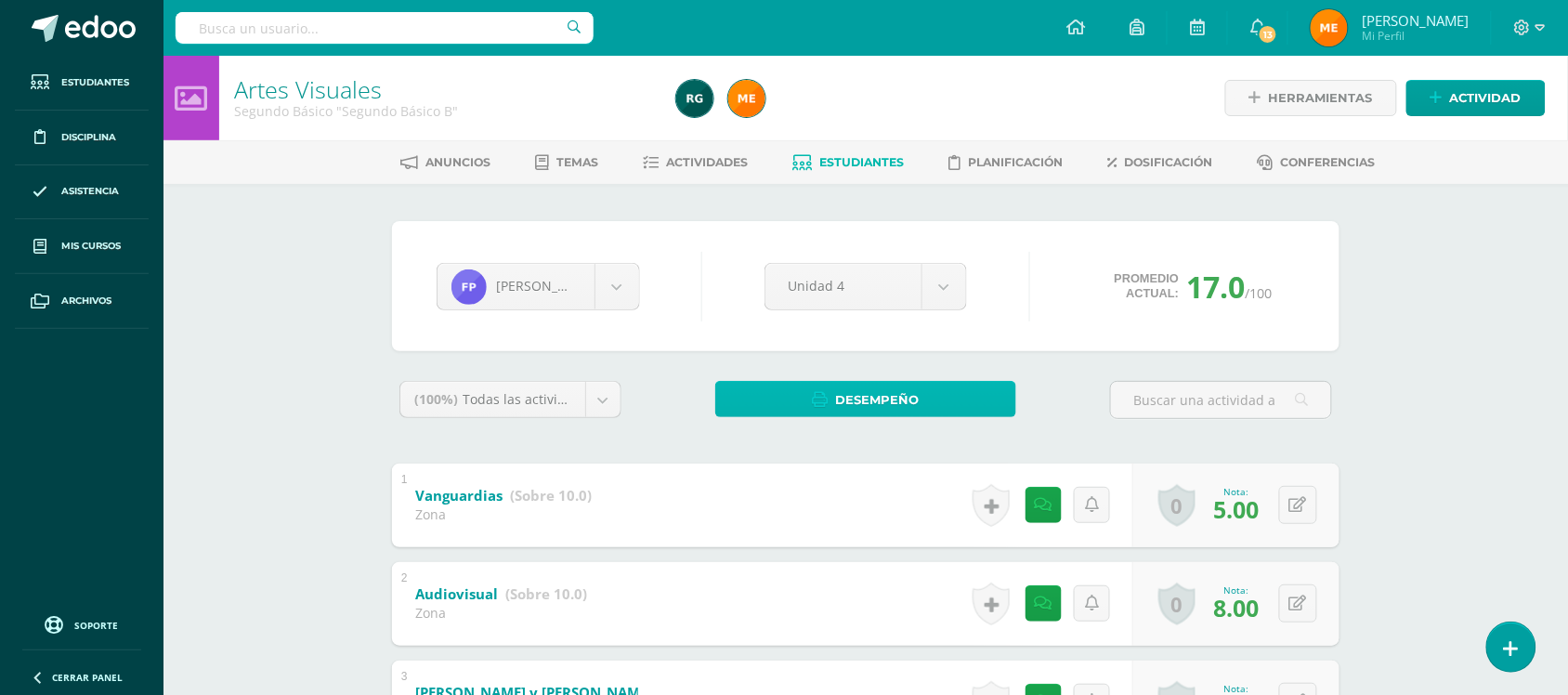
click at [910, 387] on span "Desempeño" at bounding box center [878, 400] width 84 height 35
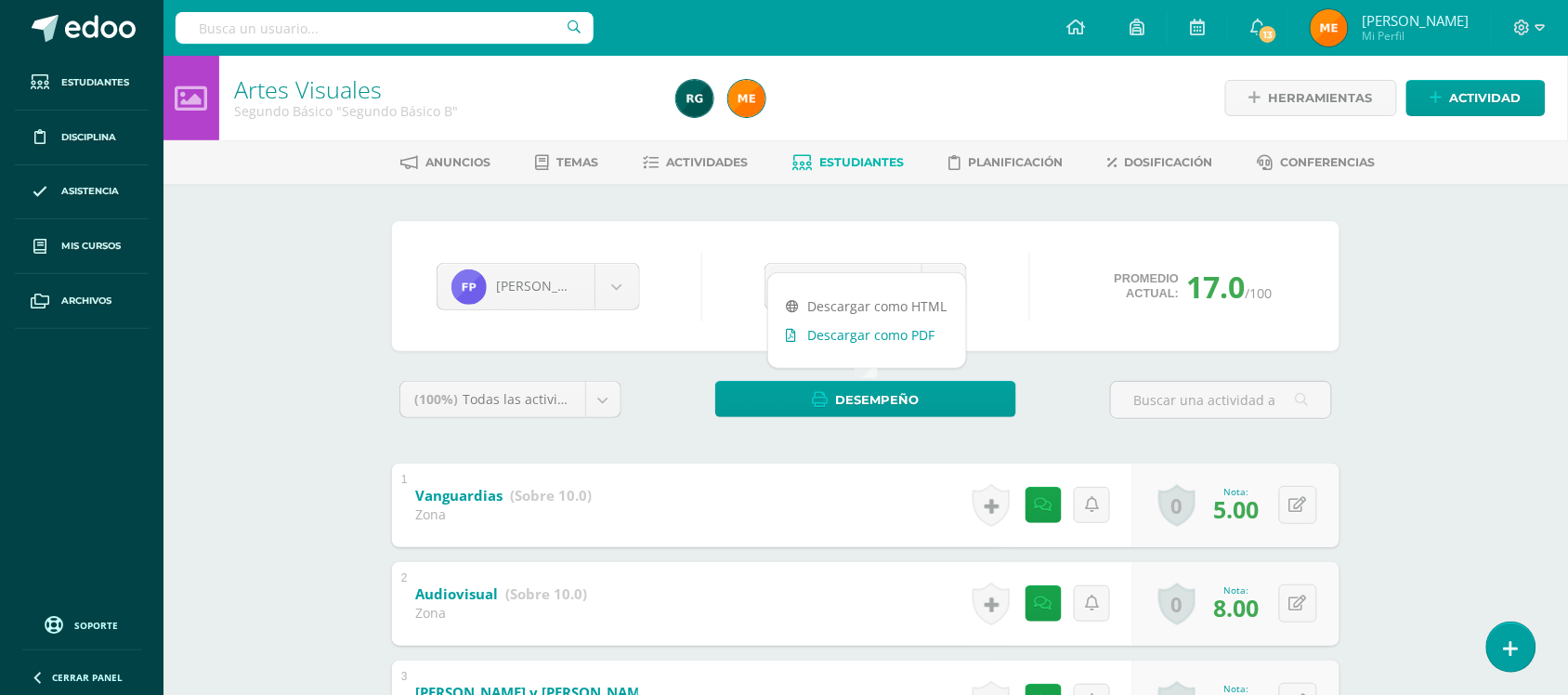
click at [915, 339] on link "Descargar como PDF" at bounding box center [867, 335] width 197 height 29
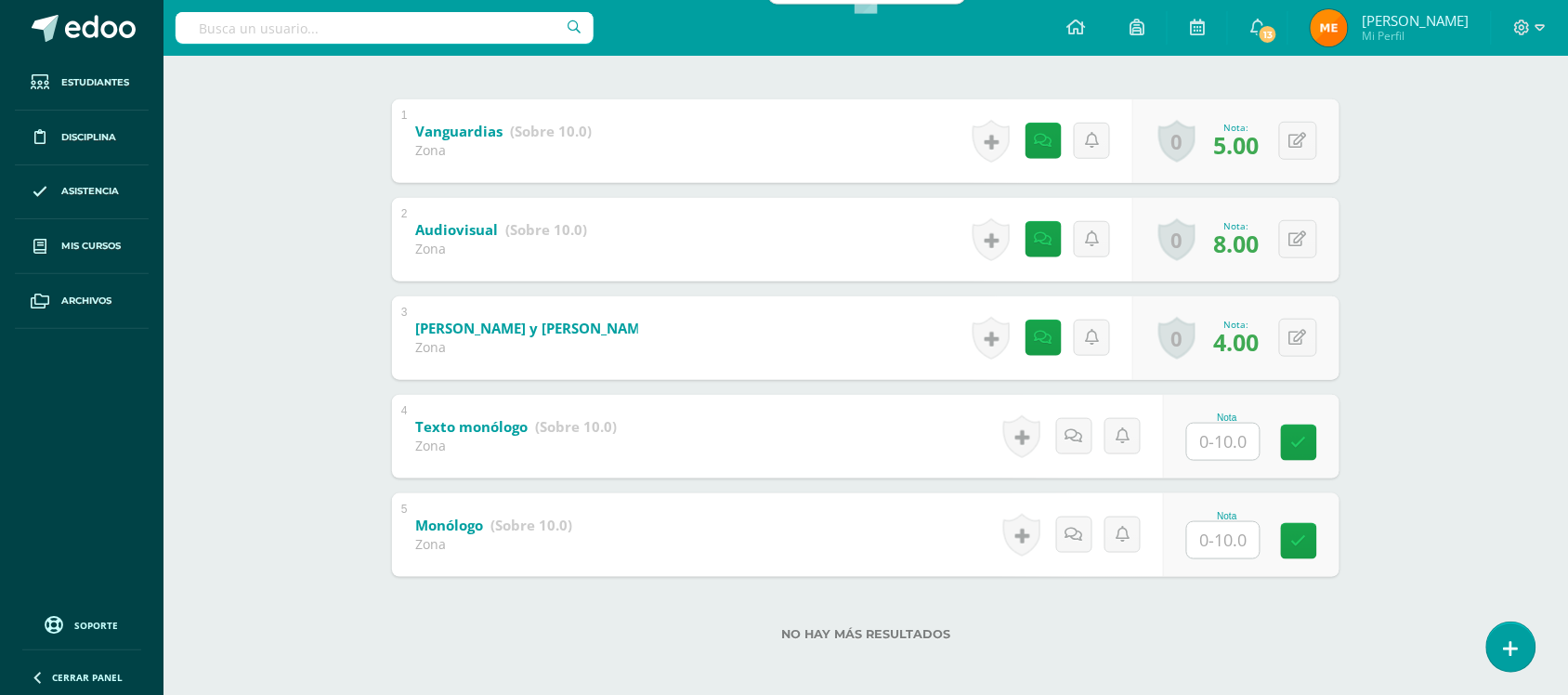
scroll to position [365, 0]
click at [1463, 197] on div "Artes Visuales Segundo Básico "Segundo Básico B" Herramientas Detalle de asiste…" at bounding box center [866, 195] width 1404 height 1009
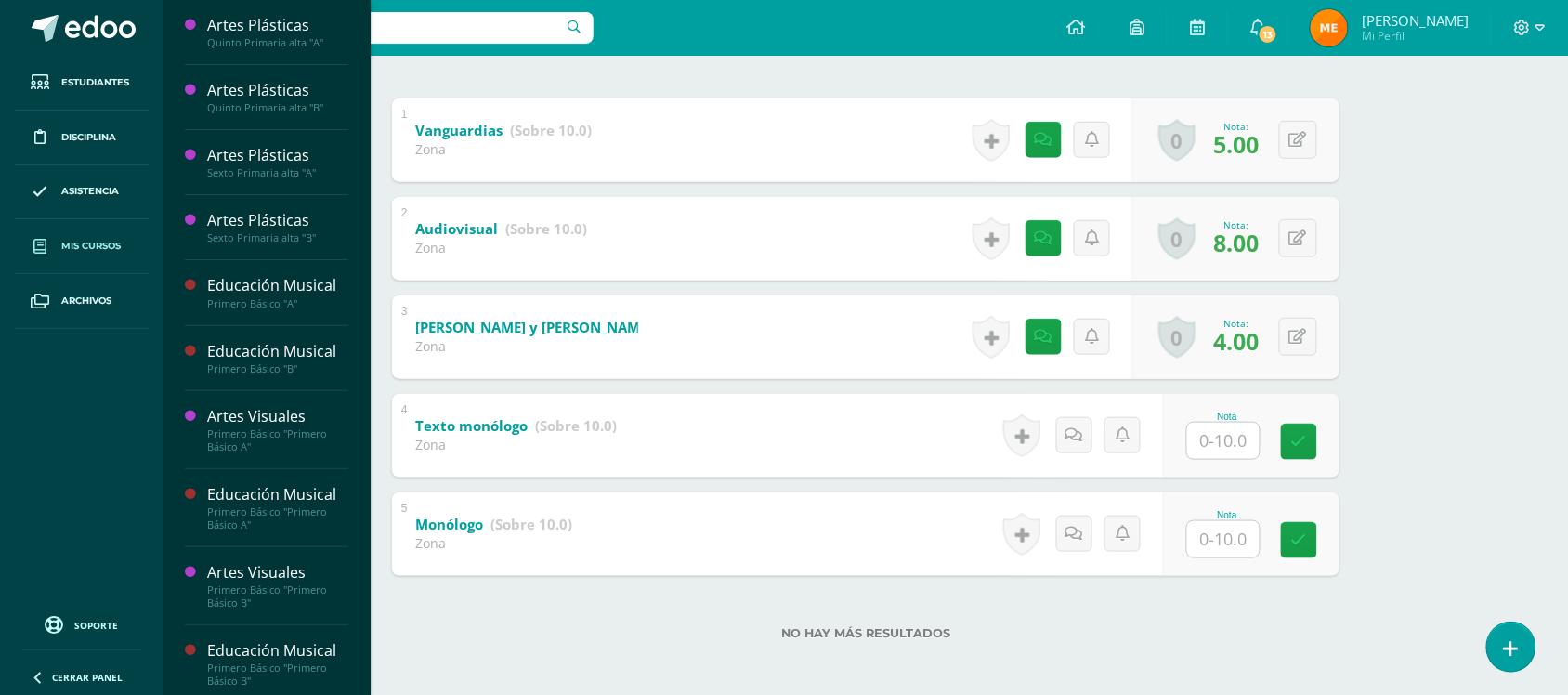
click at [104, 246] on span "Mis cursos" at bounding box center [91, 246] width 59 height 15
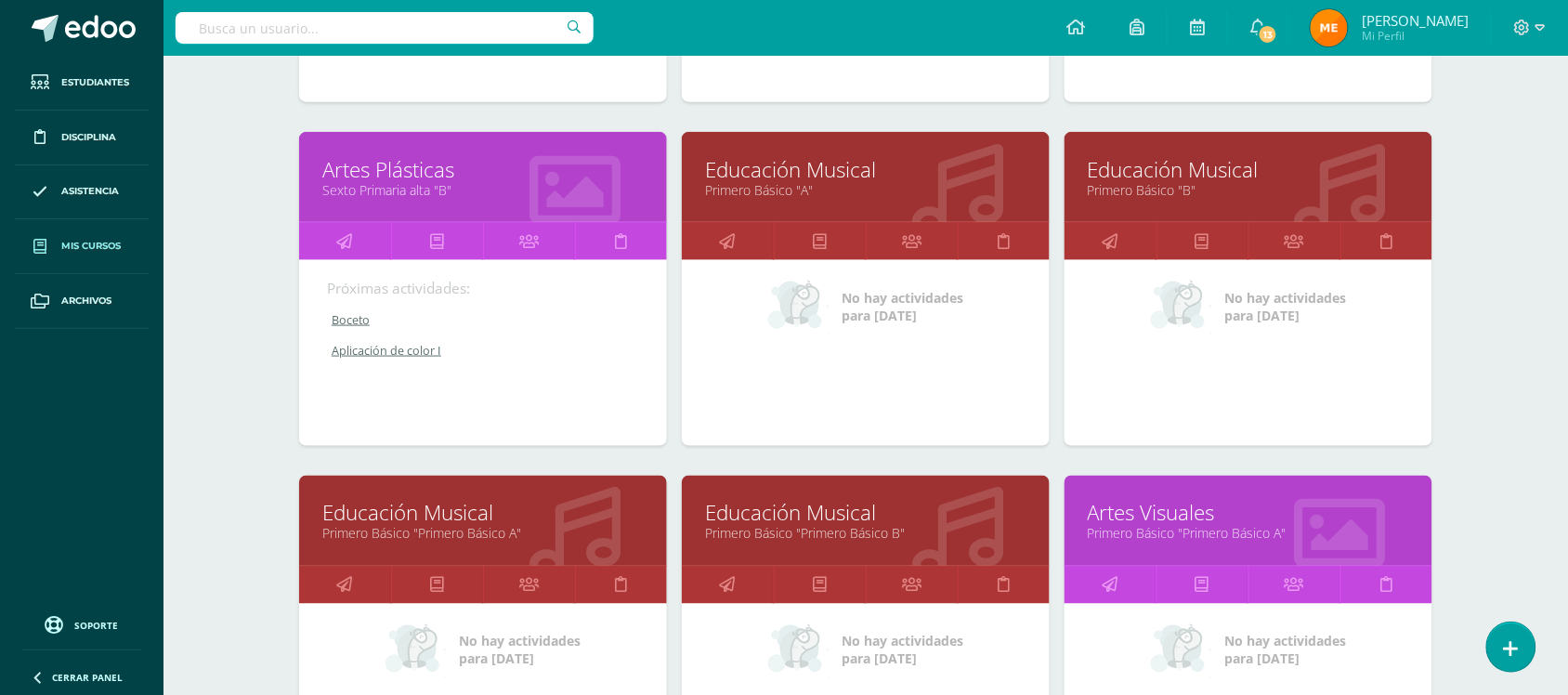
scroll to position [558, 0]
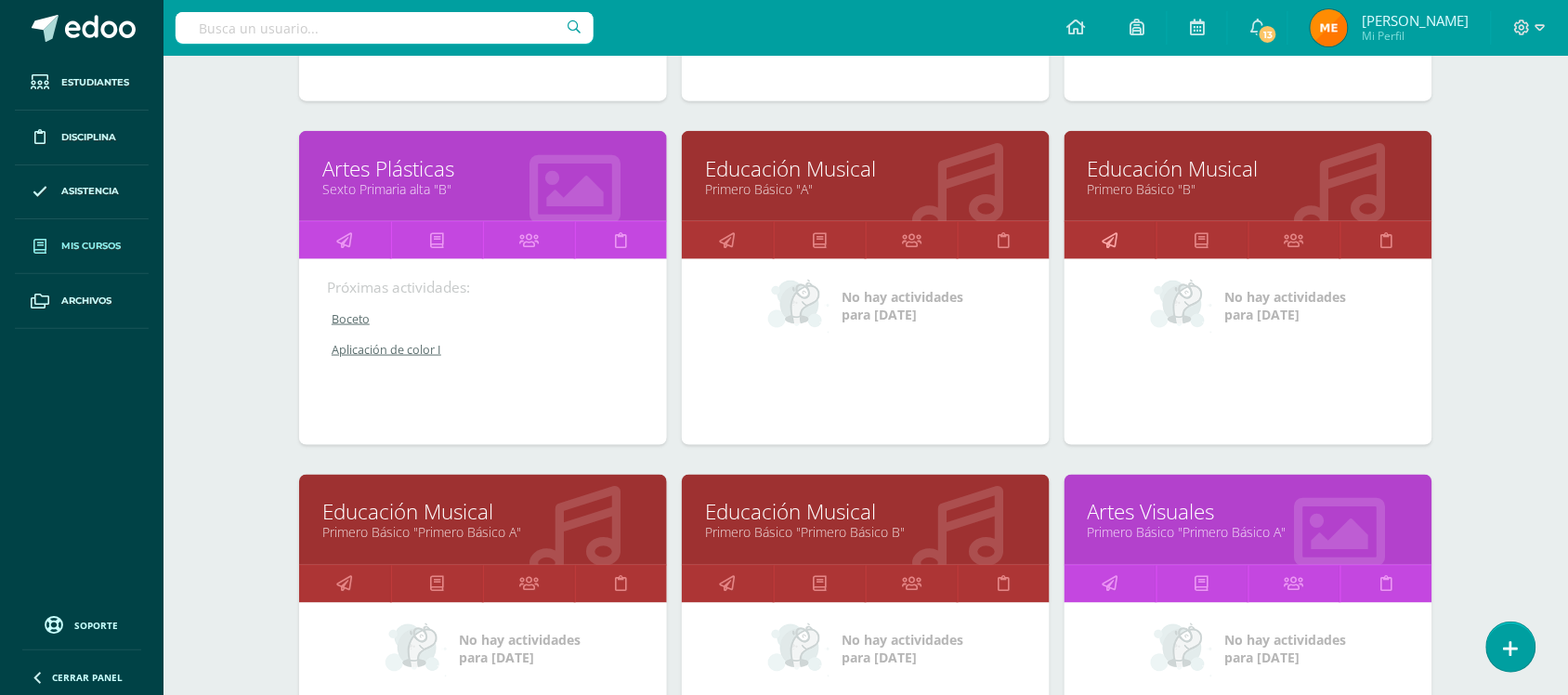
click at [1115, 230] on icon at bounding box center [1111, 240] width 16 height 37
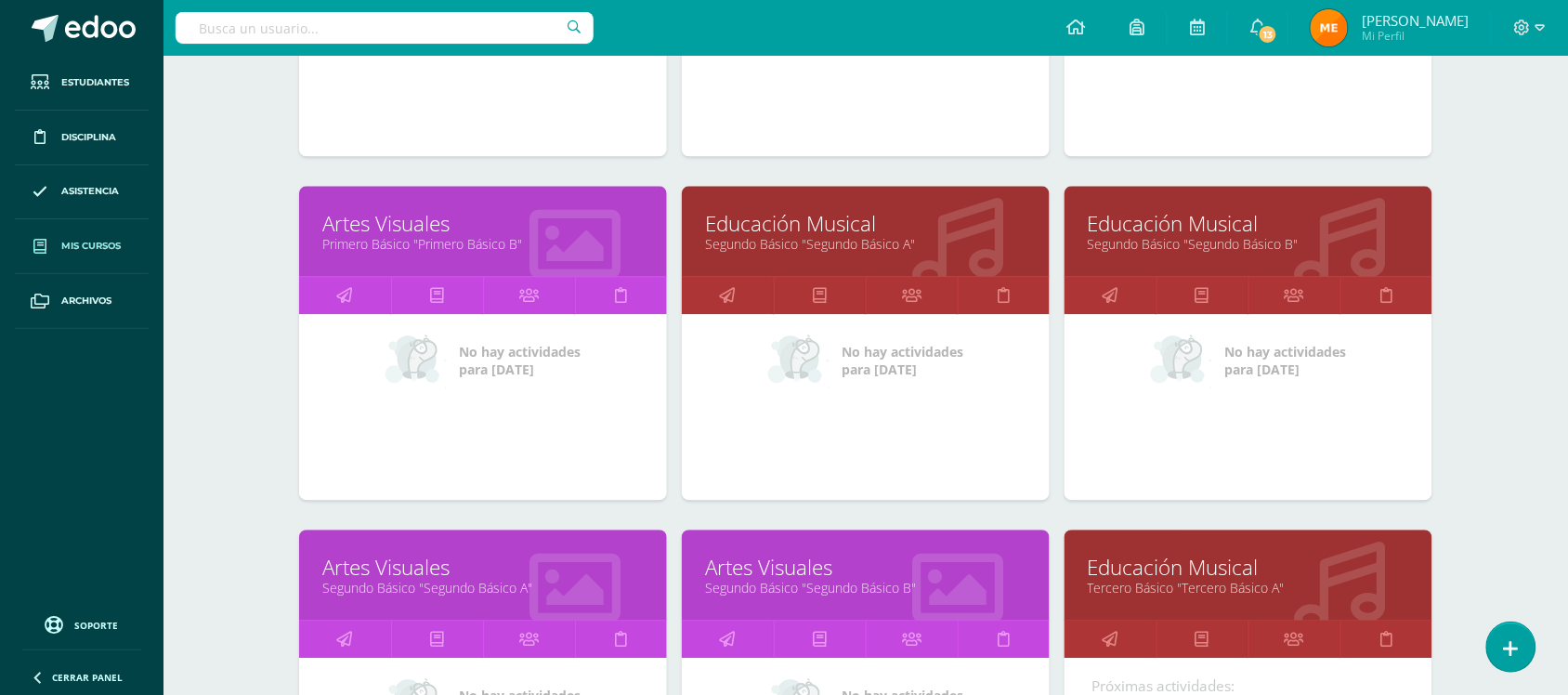
scroll to position [1189, 0]
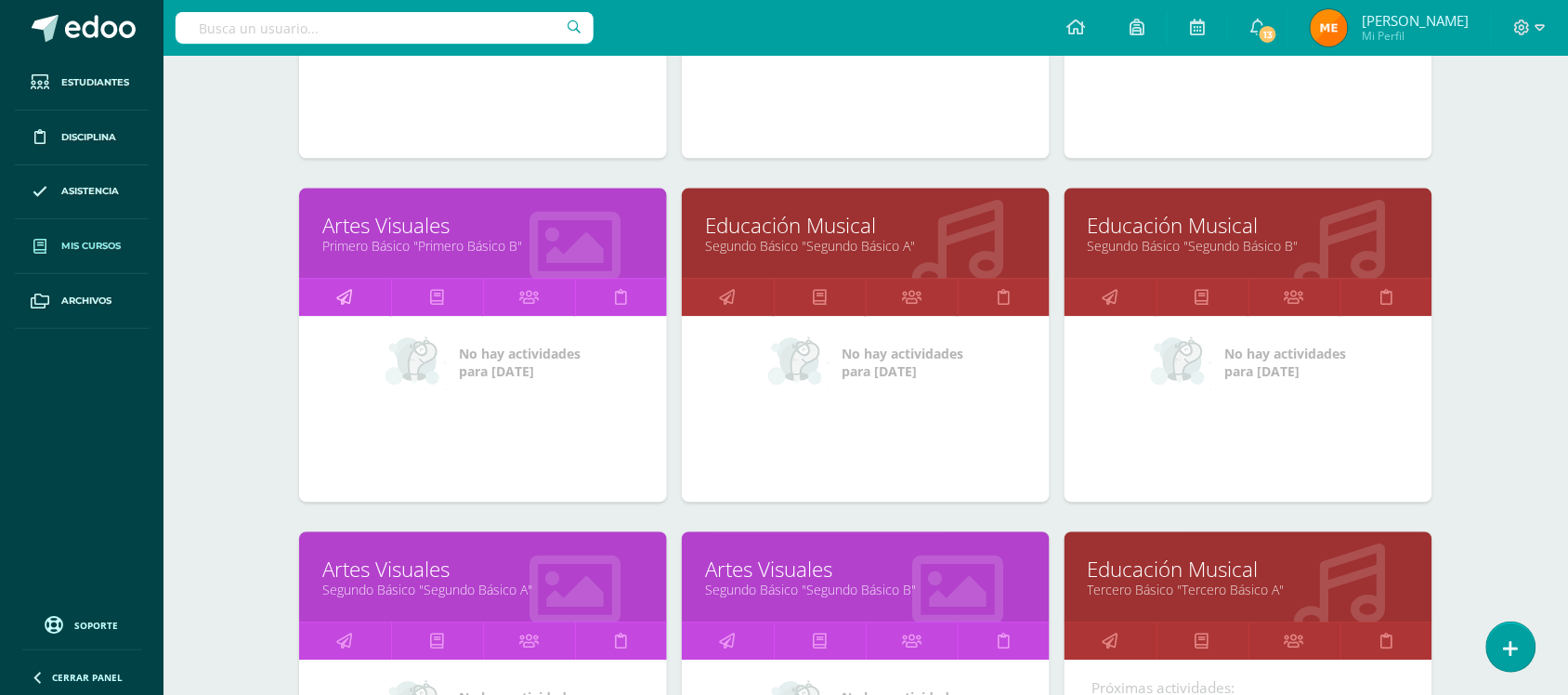
click at [349, 298] on icon at bounding box center [345, 296] width 16 height 37
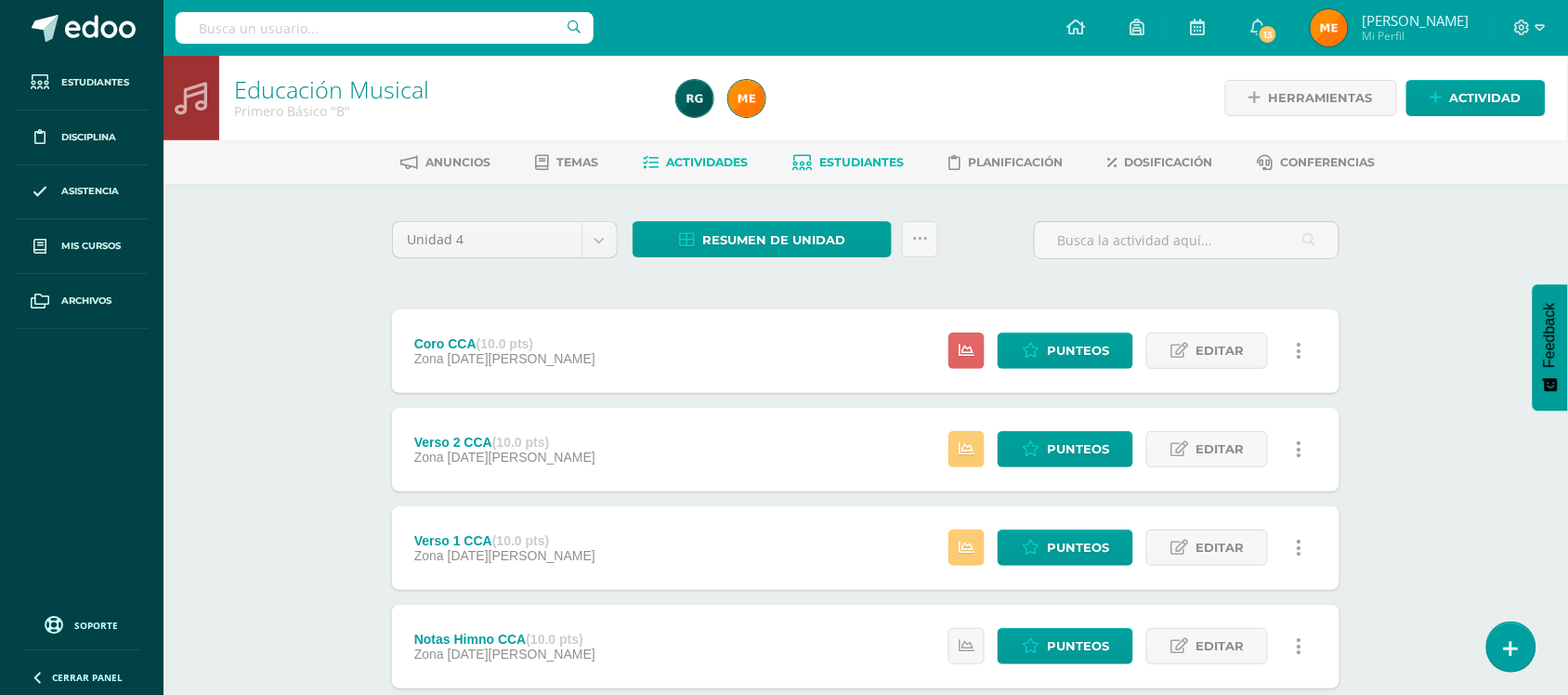
click at [888, 164] on span "Estudiantes" at bounding box center [863, 162] width 85 height 14
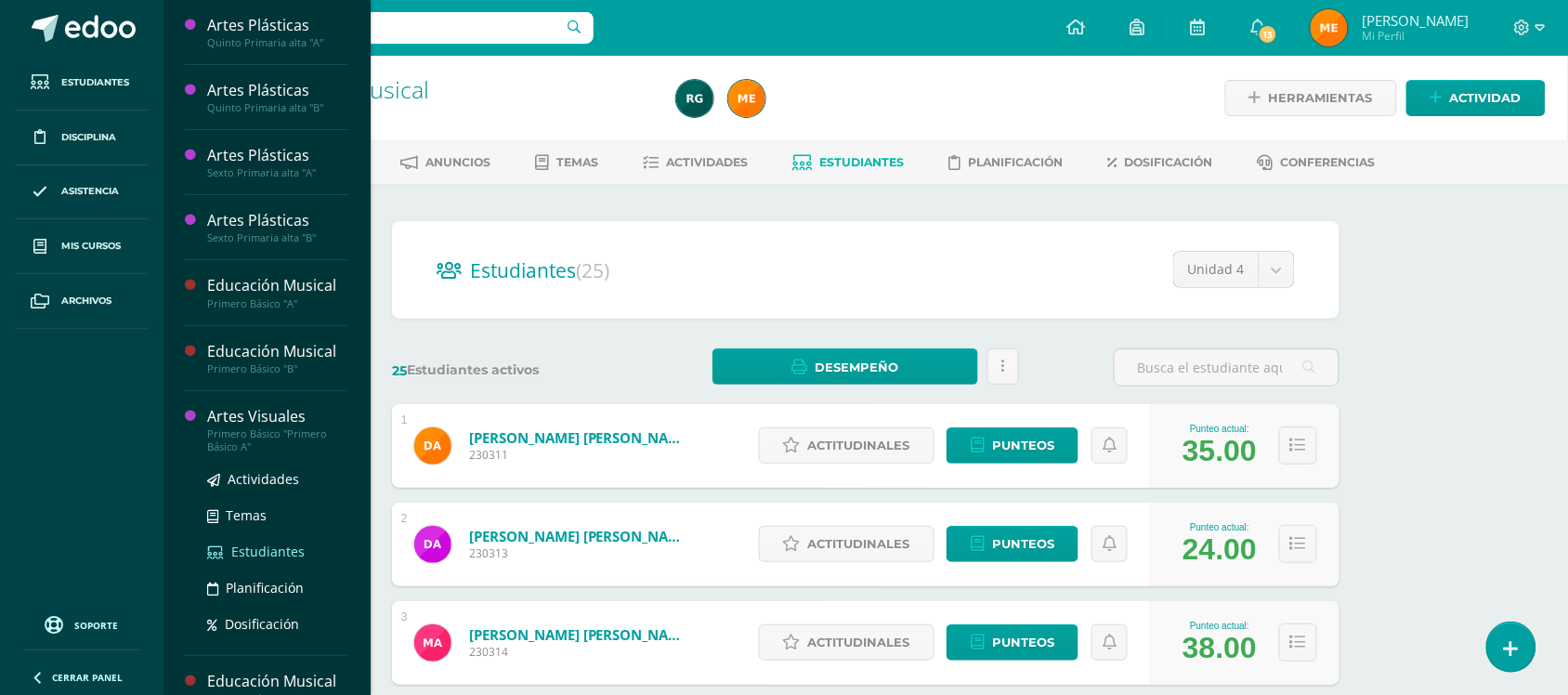
click at [289, 548] on span "Estudiantes" at bounding box center [268, 551] width 73 height 18
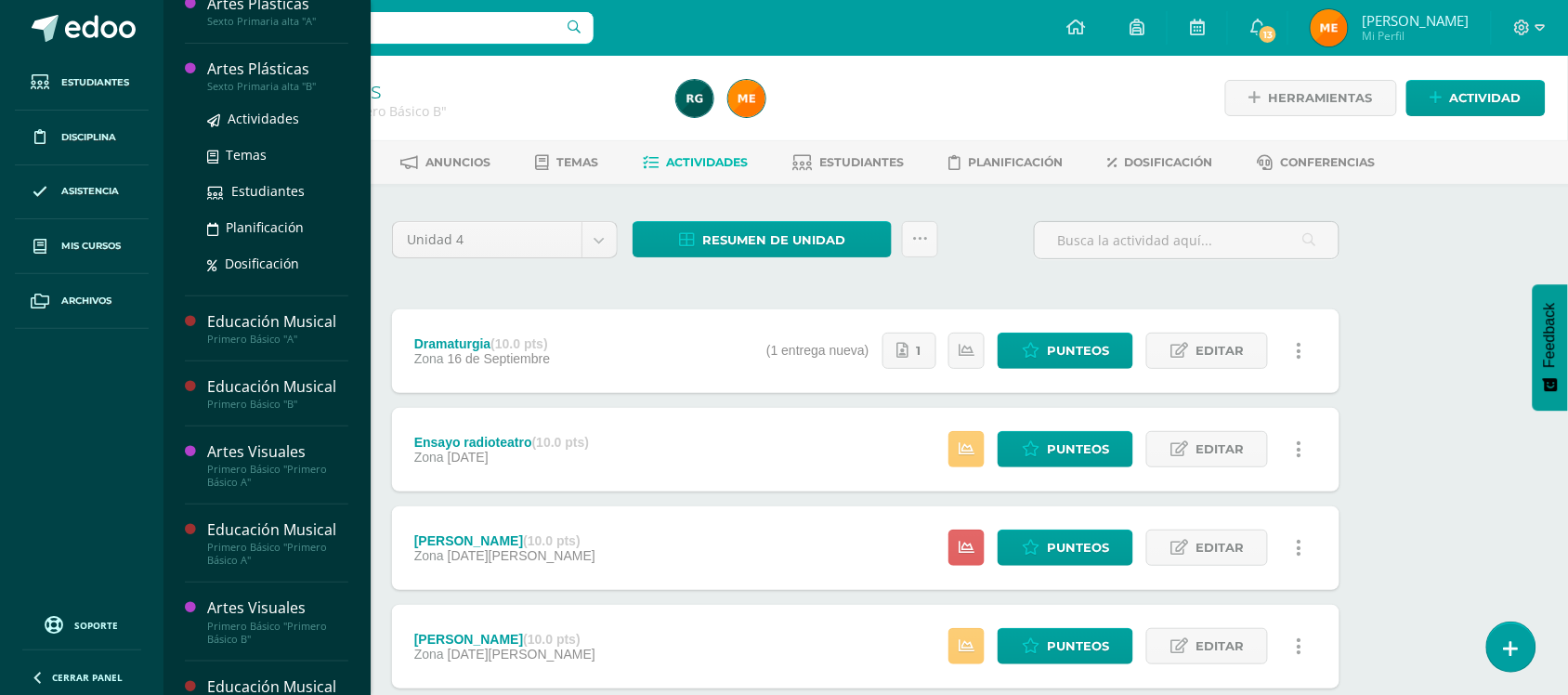
scroll to position [156, 0]
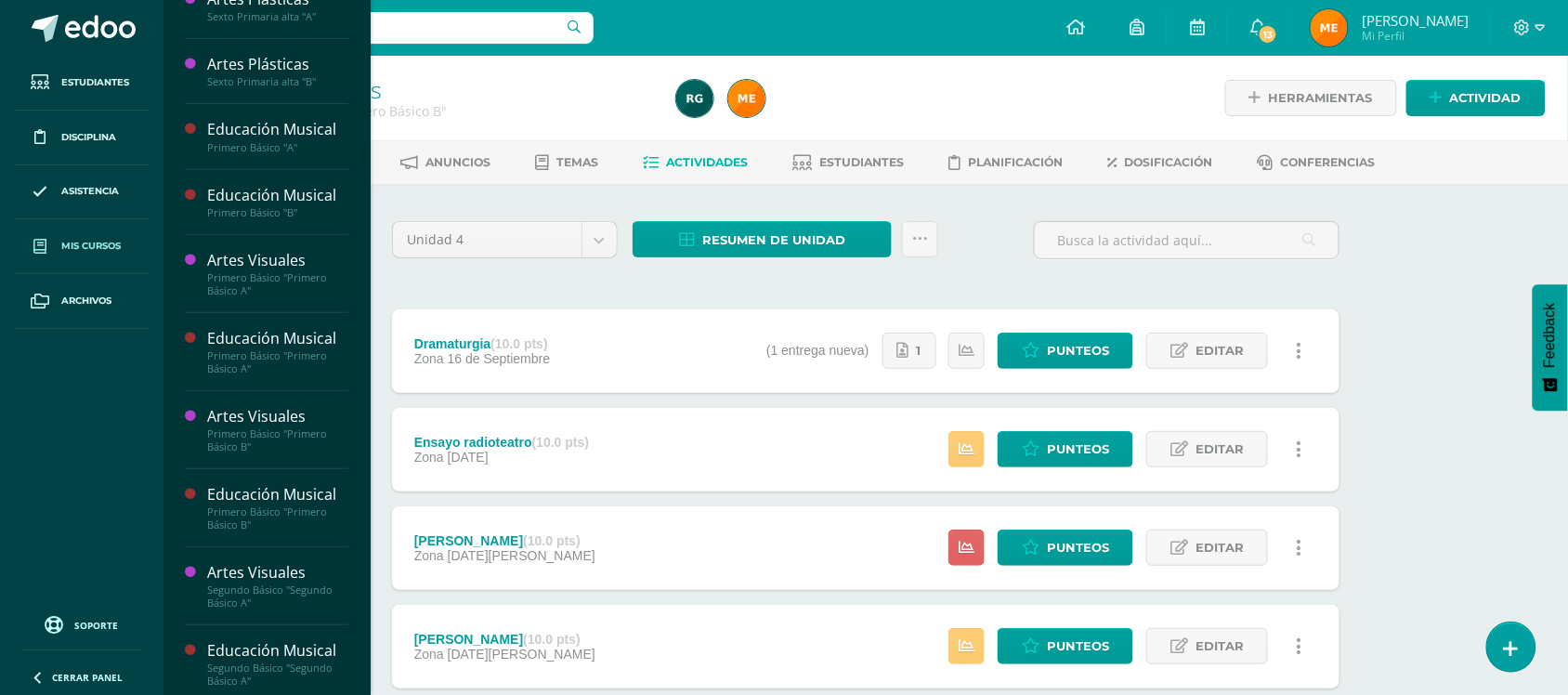
click at [96, 249] on span "Mis cursos" at bounding box center [91, 246] width 59 height 15
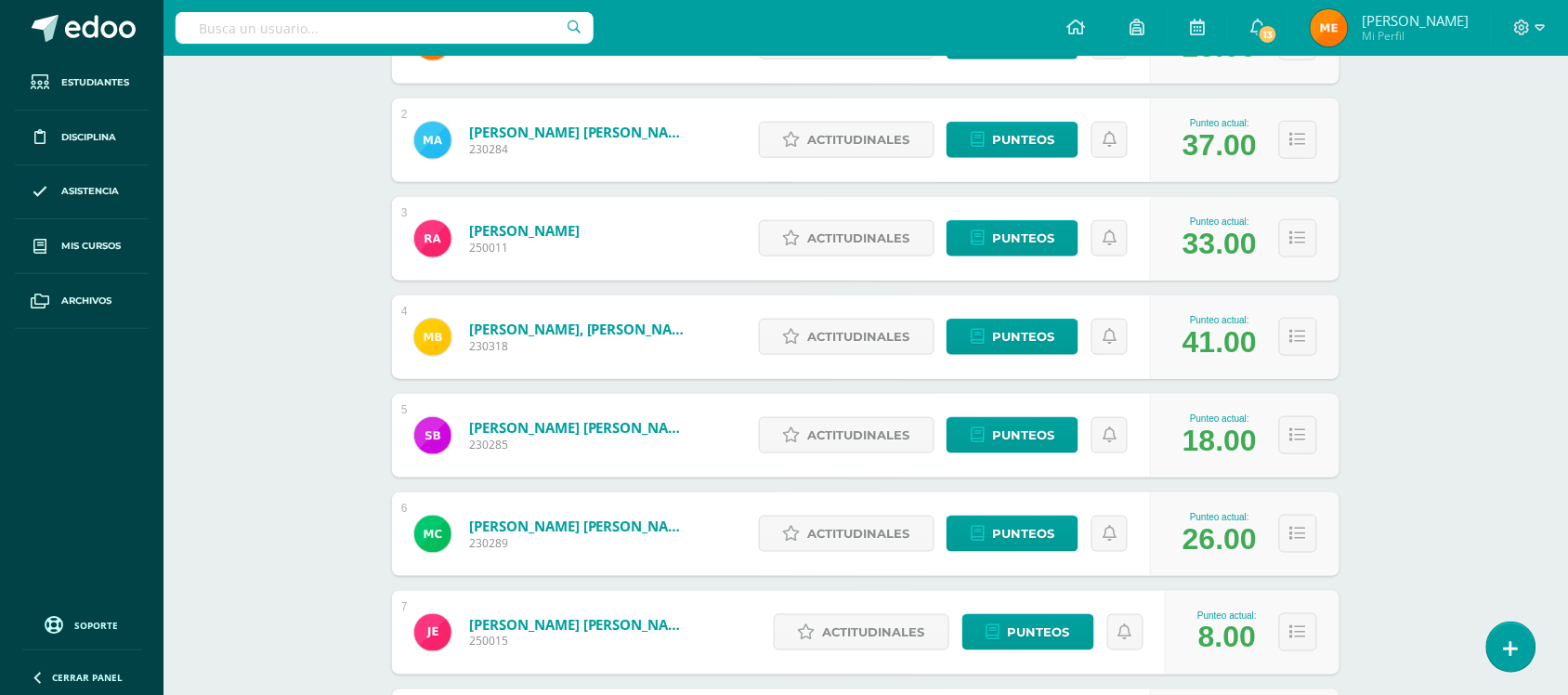
scroll to position [405, 0]
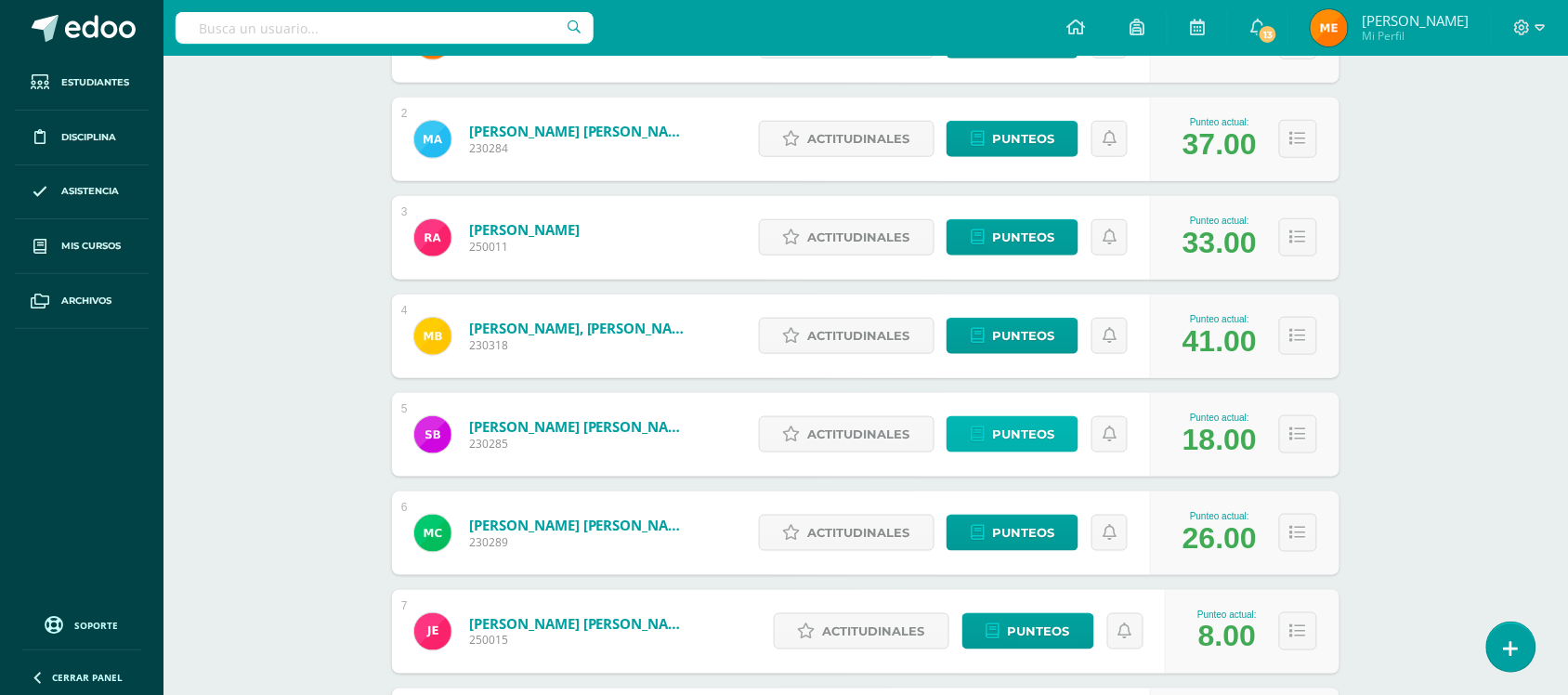
click at [1055, 431] on link "Punteos" at bounding box center [1012, 433] width 132 height 37
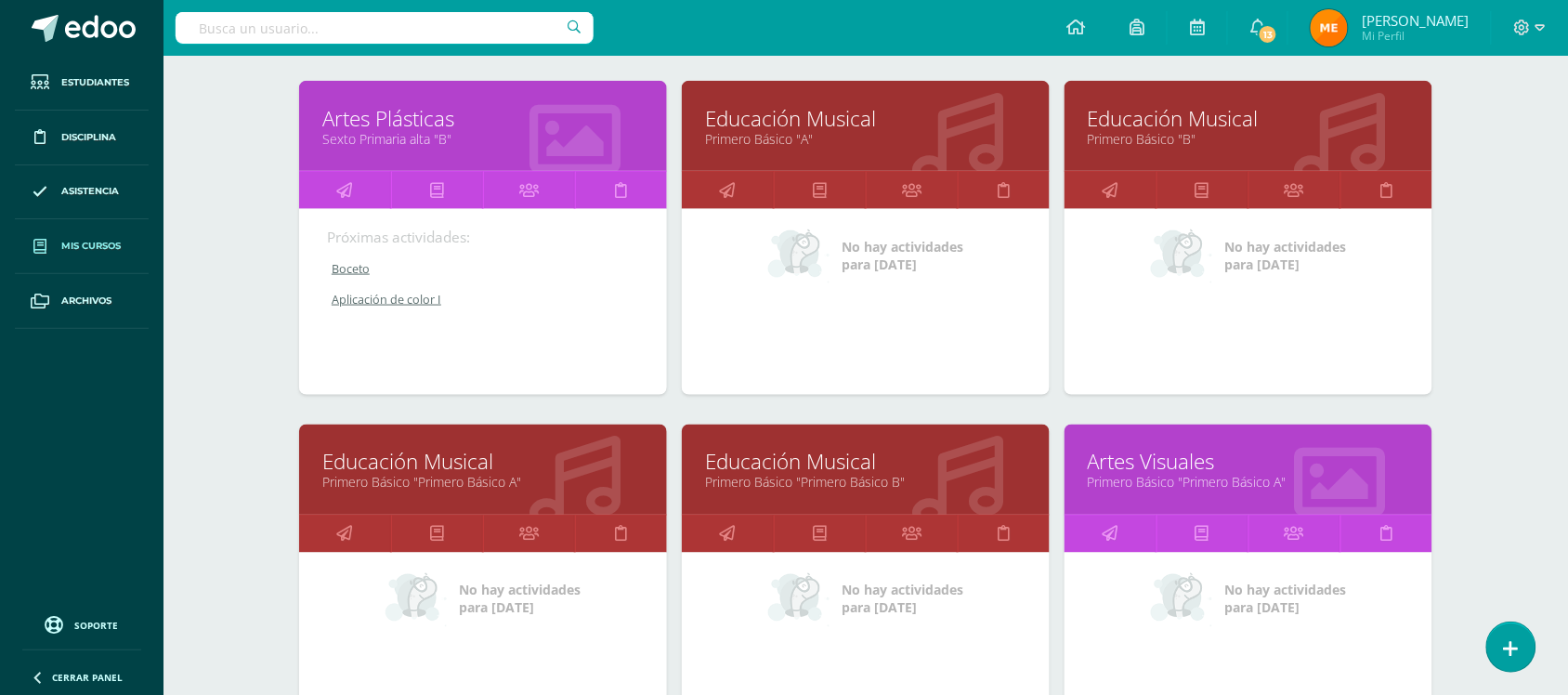
scroll to position [609, 0]
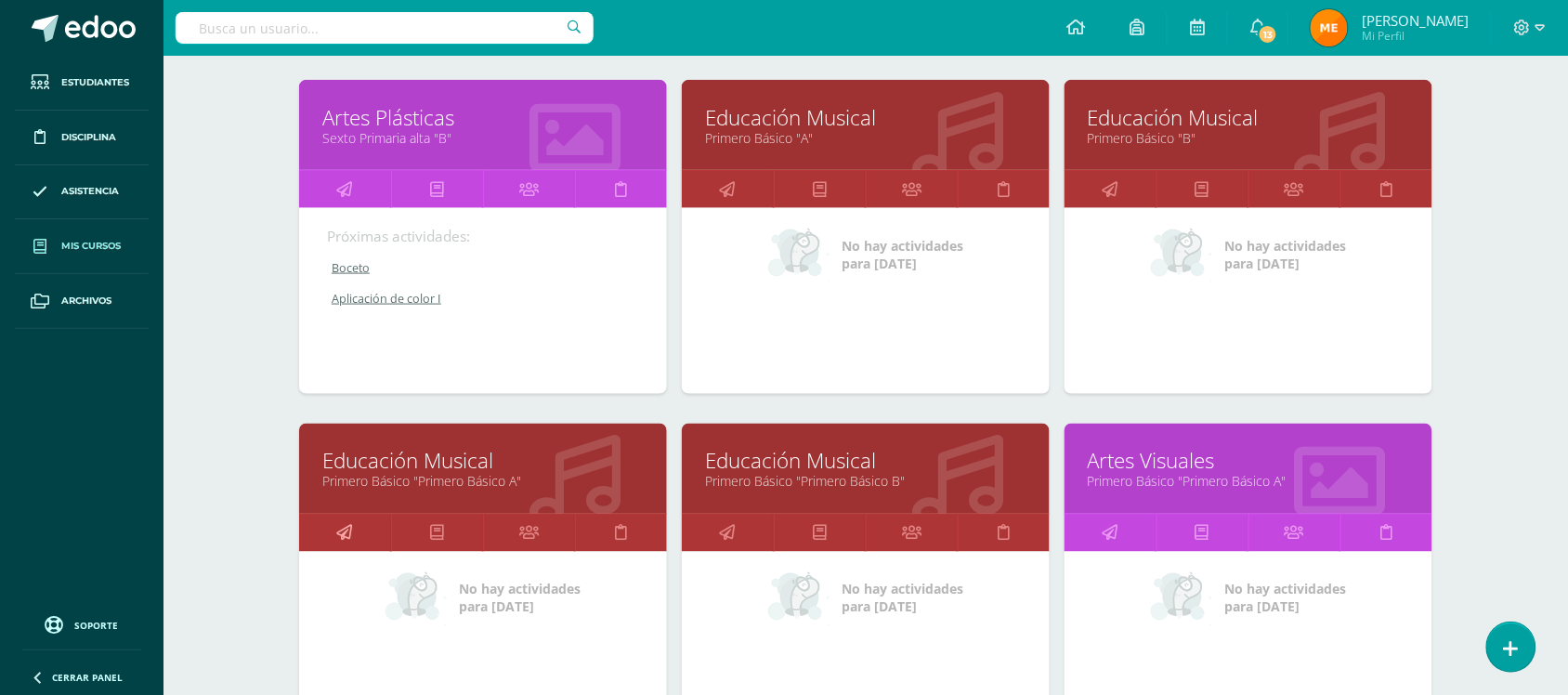
click at [336, 535] on link at bounding box center [345, 533] width 92 height 38
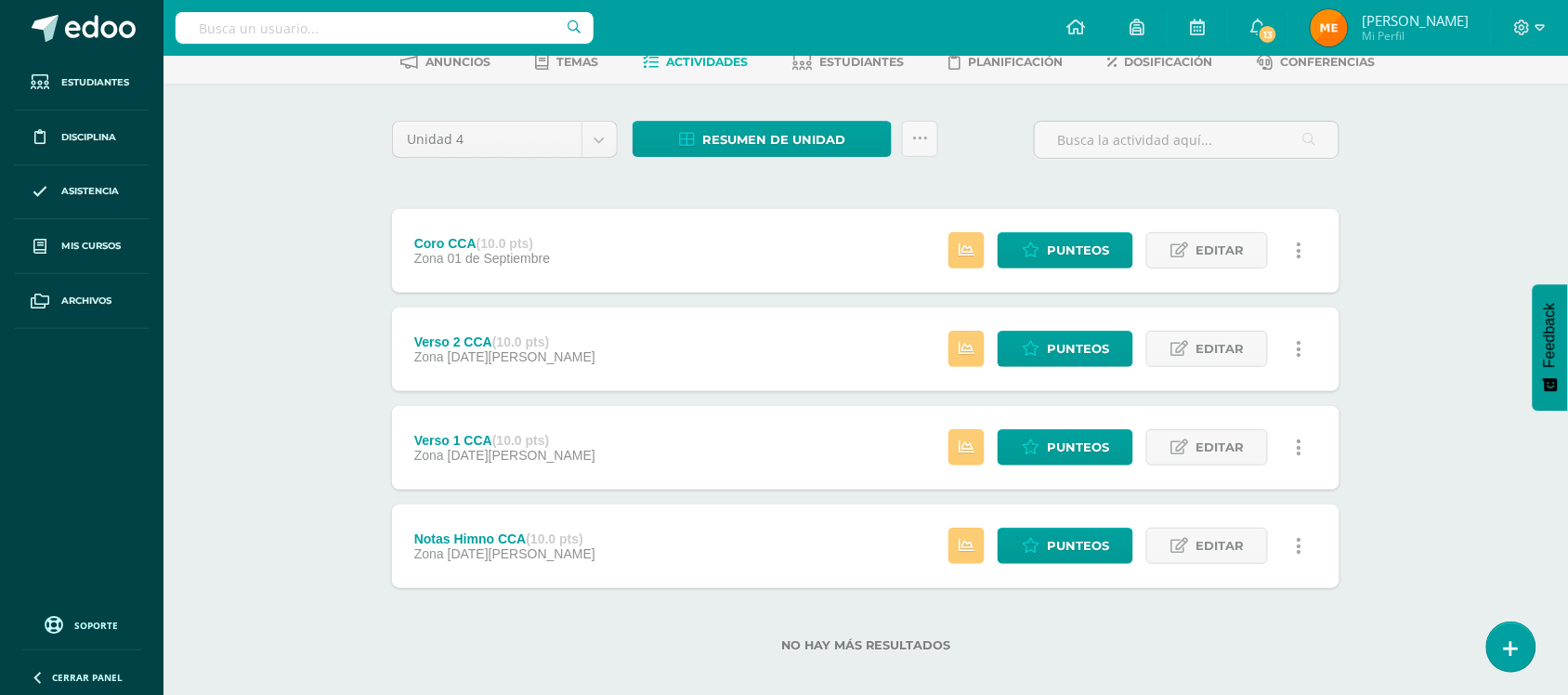
scroll to position [105, 0]
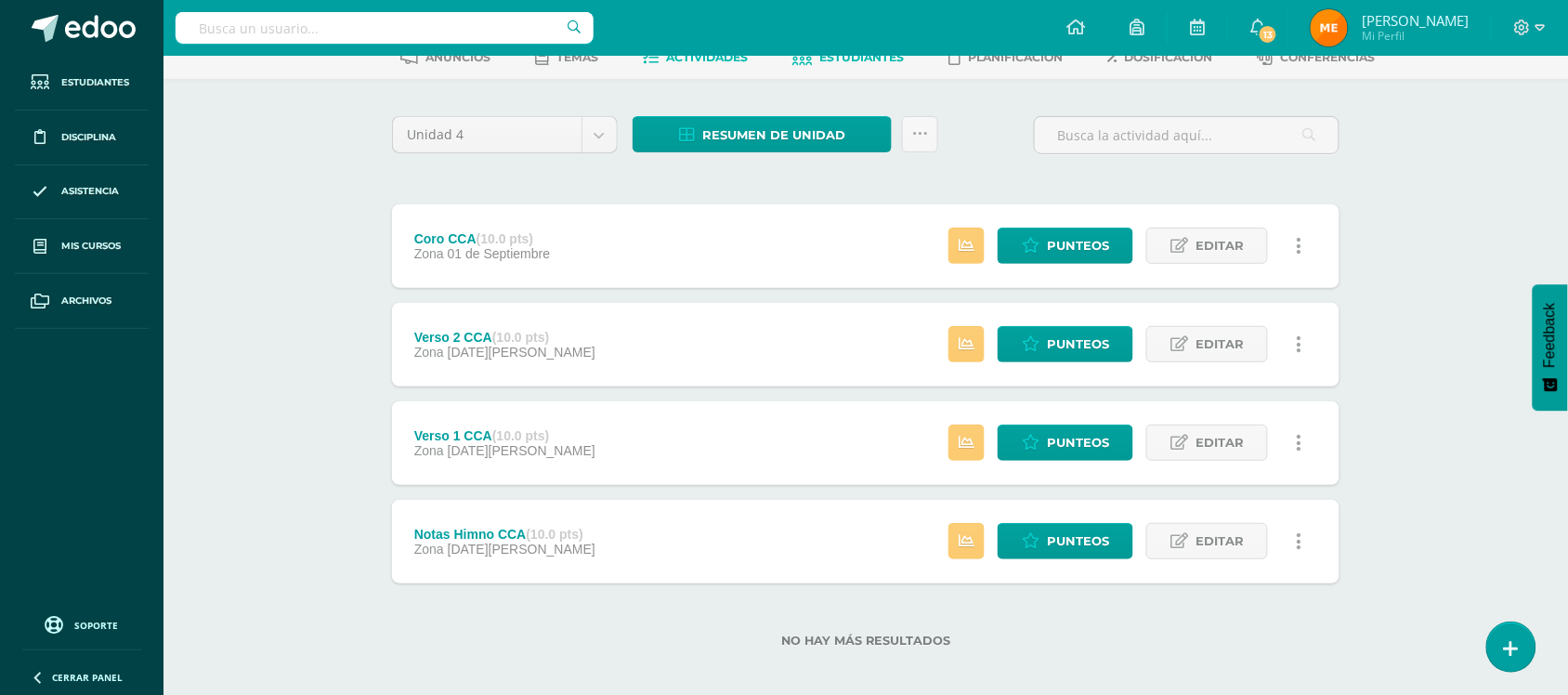
click at [880, 57] on span "Estudiantes" at bounding box center [863, 57] width 85 height 14
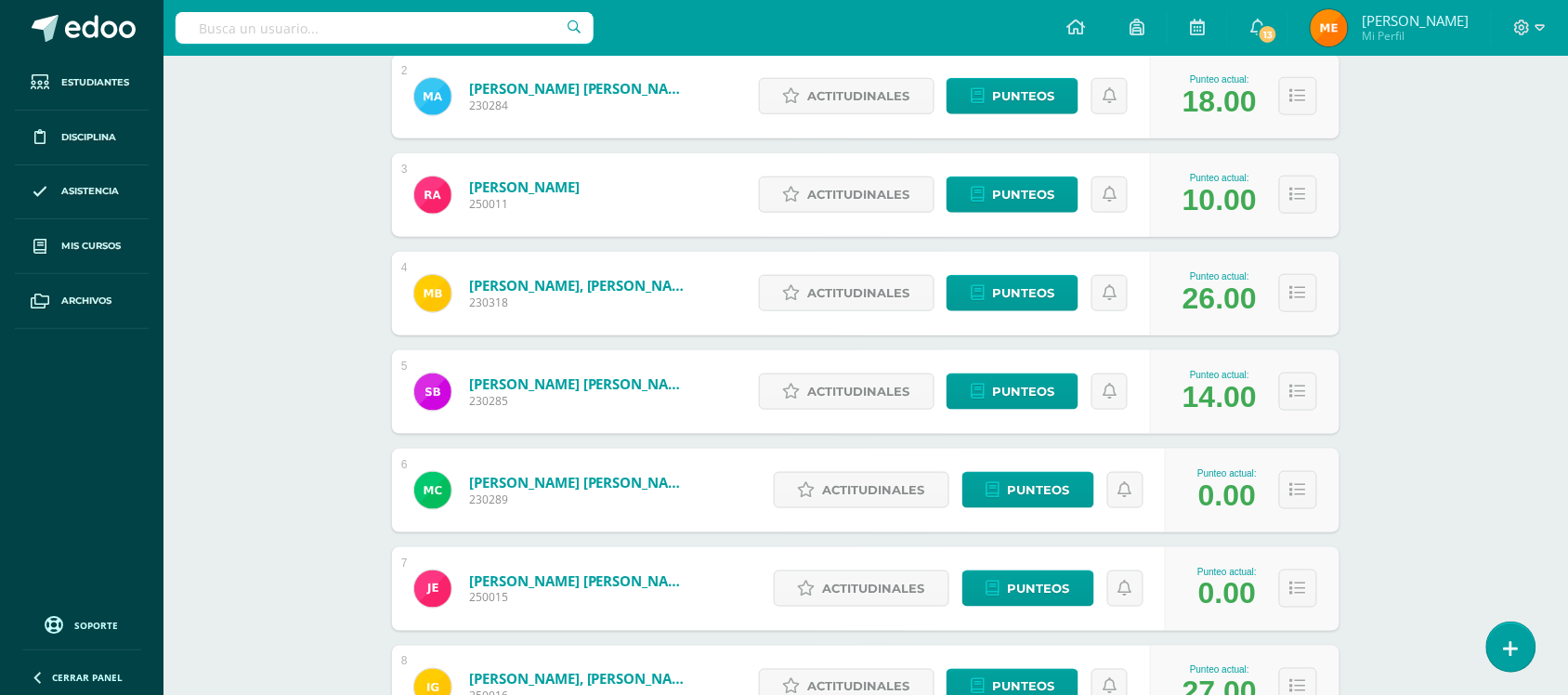
scroll to position [448, 0]
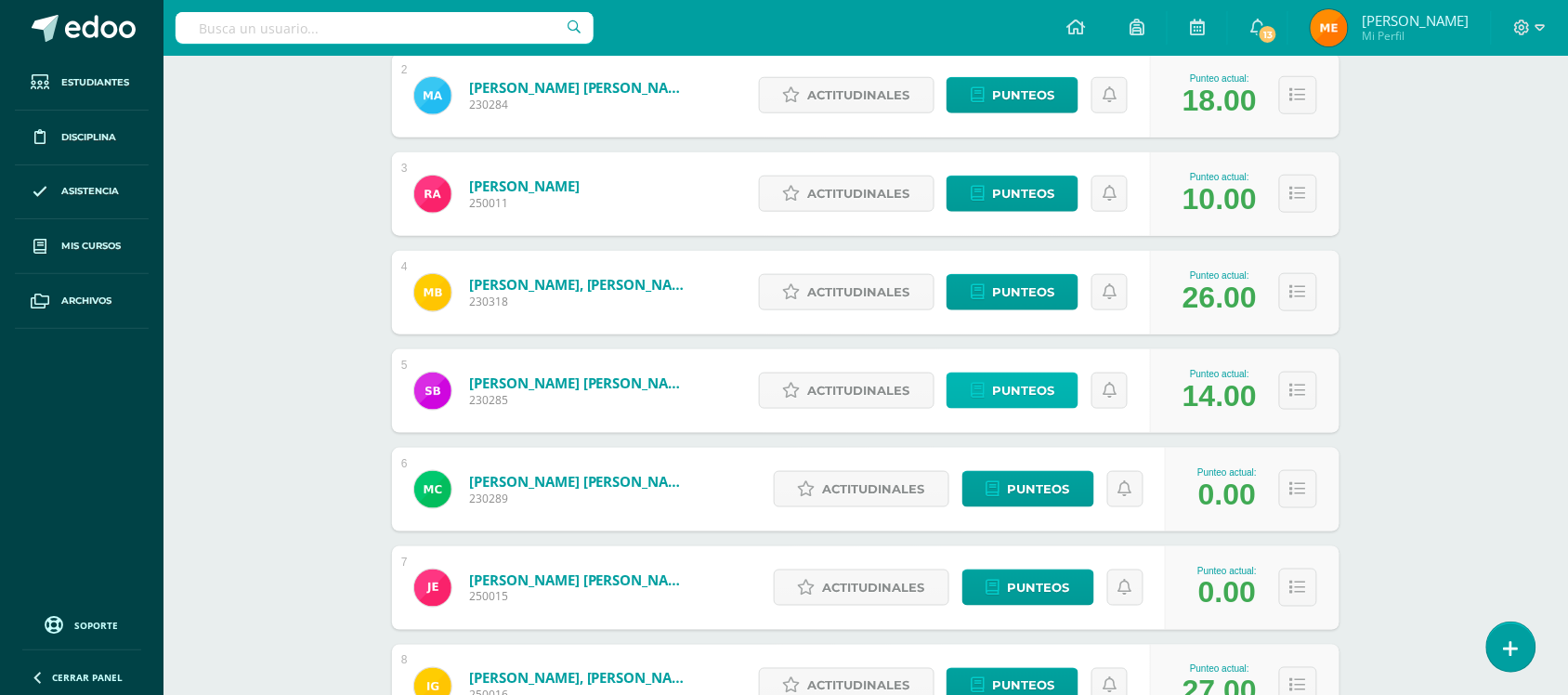
click at [1024, 391] on span "Punteos" at bounding box center [1023, 390] width 62 height 35
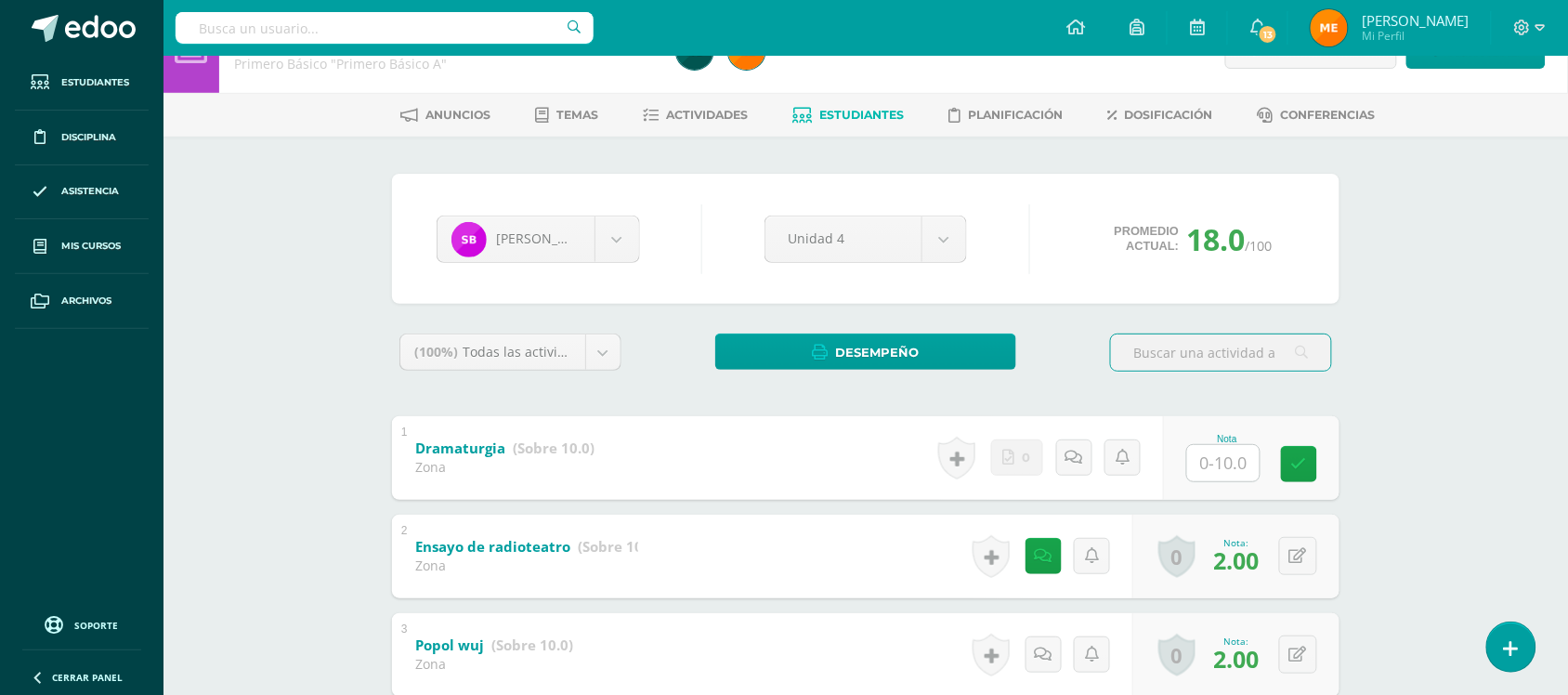
scroll to position [46, 0]
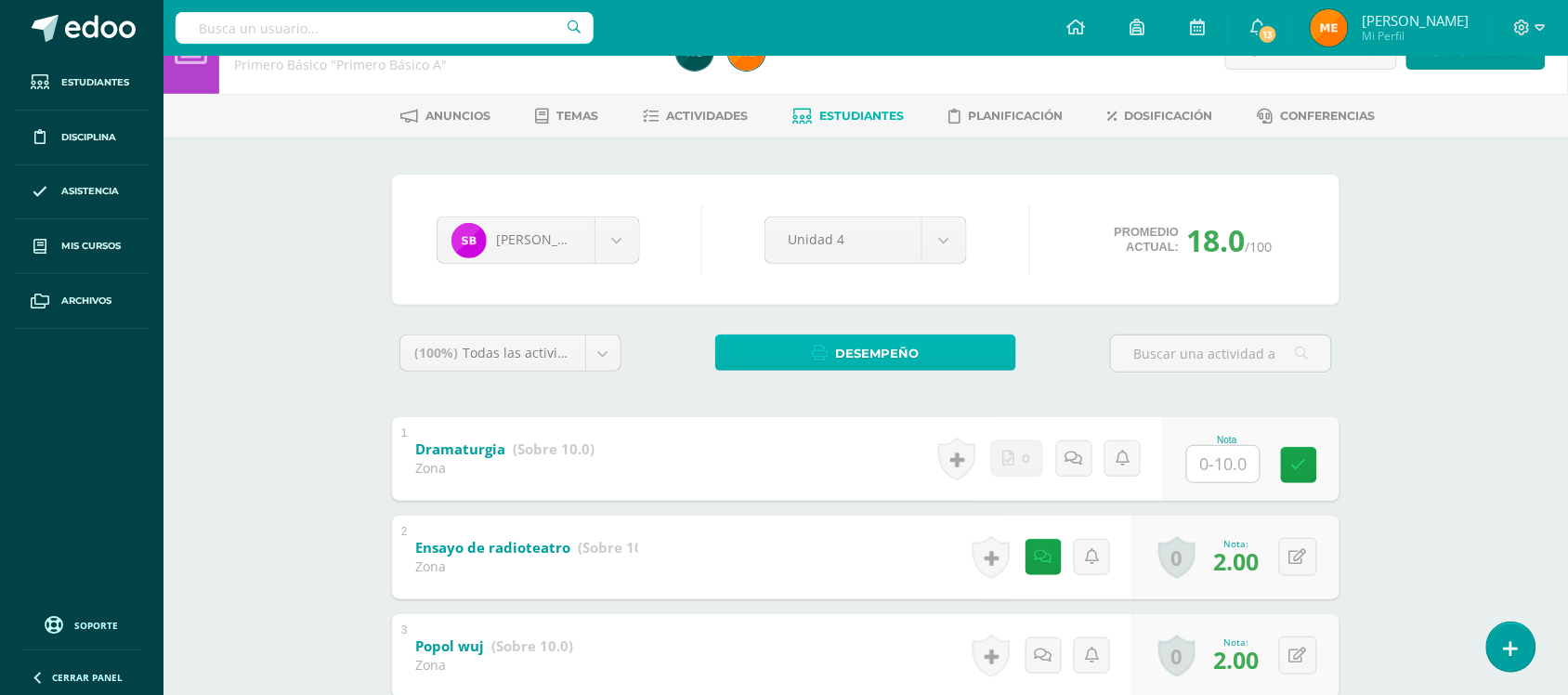
click at [938, 340] on link "Desempeño" at bounding box center [865, 352] width 301 height 37
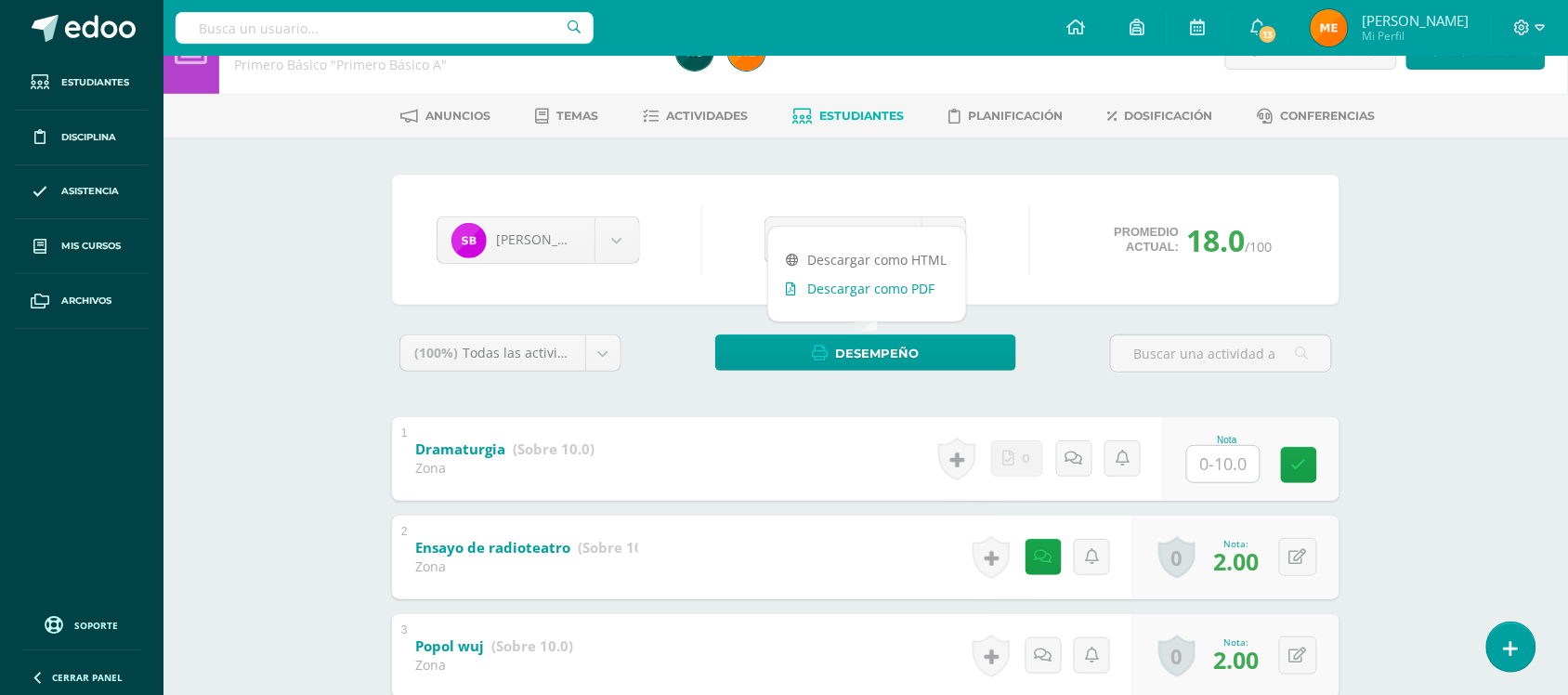
click at [912, 284] on link "Descargar como PDF" at bounding box center [867, 287] width 197 height 29
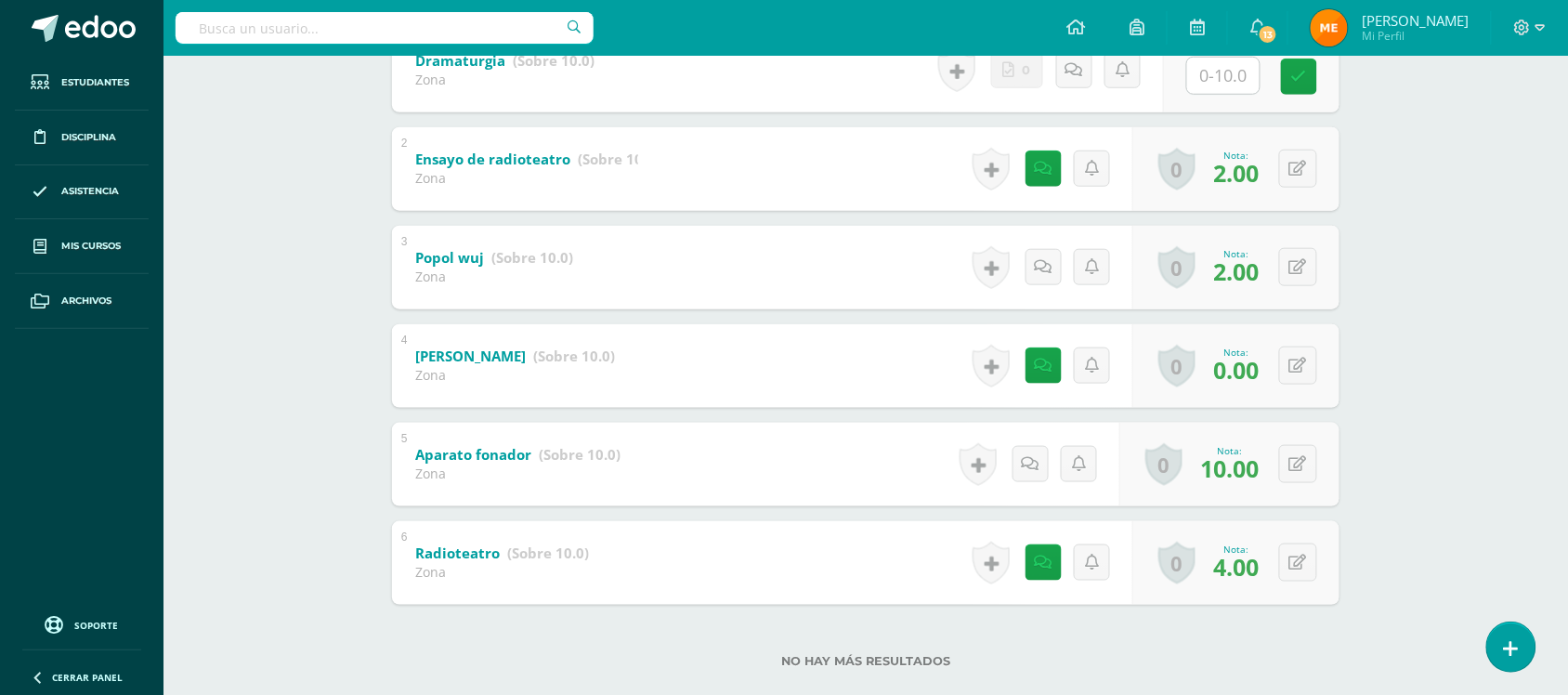
scroll to position [436, 0]
click at [1047, 555] on icon at bounding box center [1049, 561] width 19 height 16
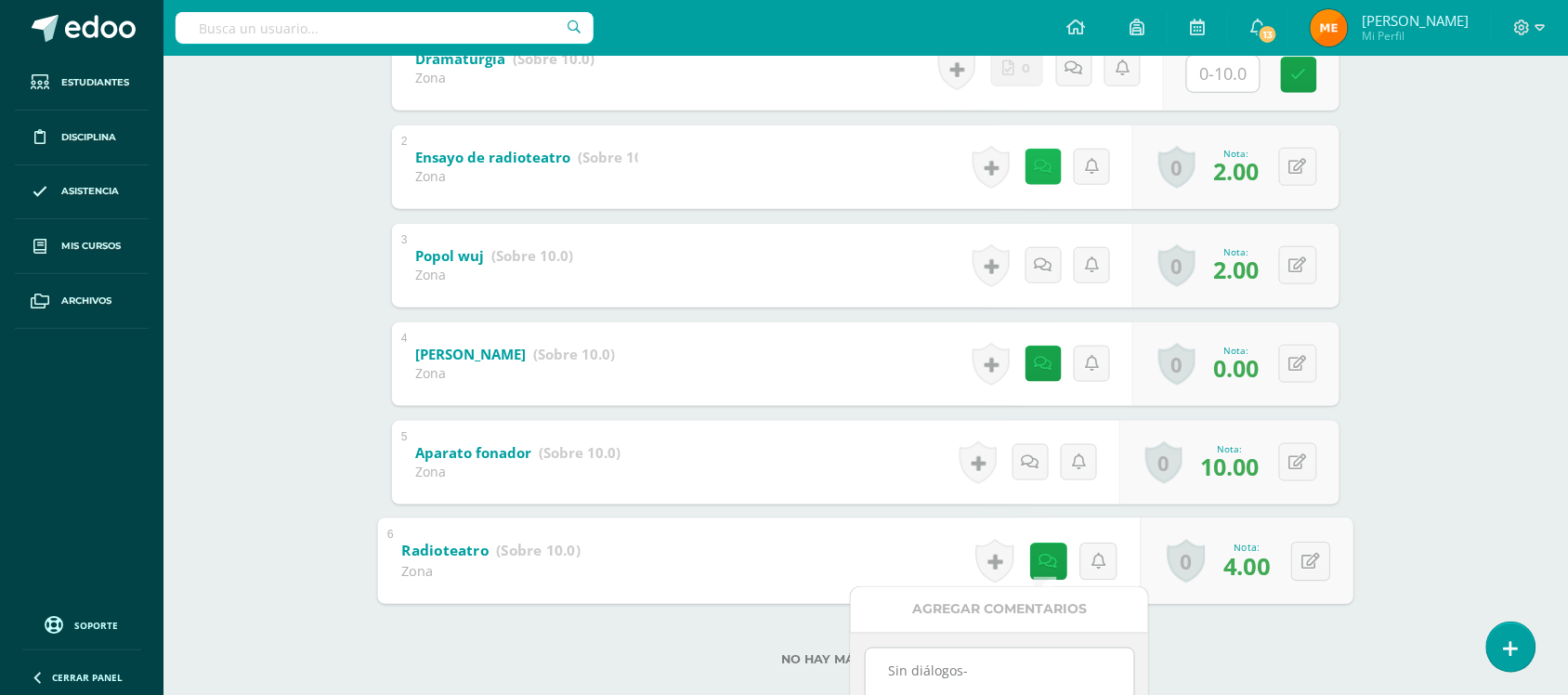
click at [1050, 153] on link at bounding box center [1043, 166] width 37 height 37
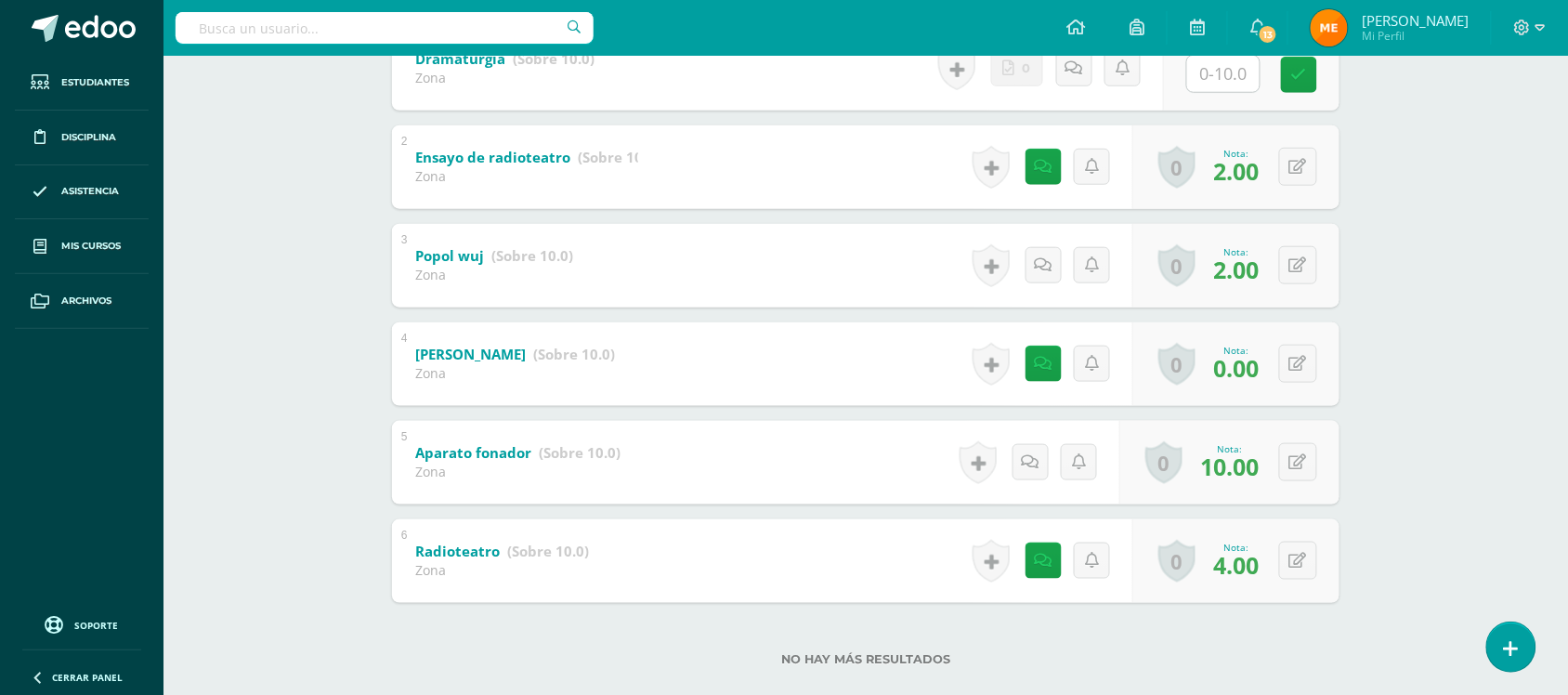
click at [1404, 206] on div "Artes Visuales Primero Básico "Primero Básico A" Herramientas Detalle de asiste…" at bounding box center [866, 172] width 1404 height 1107
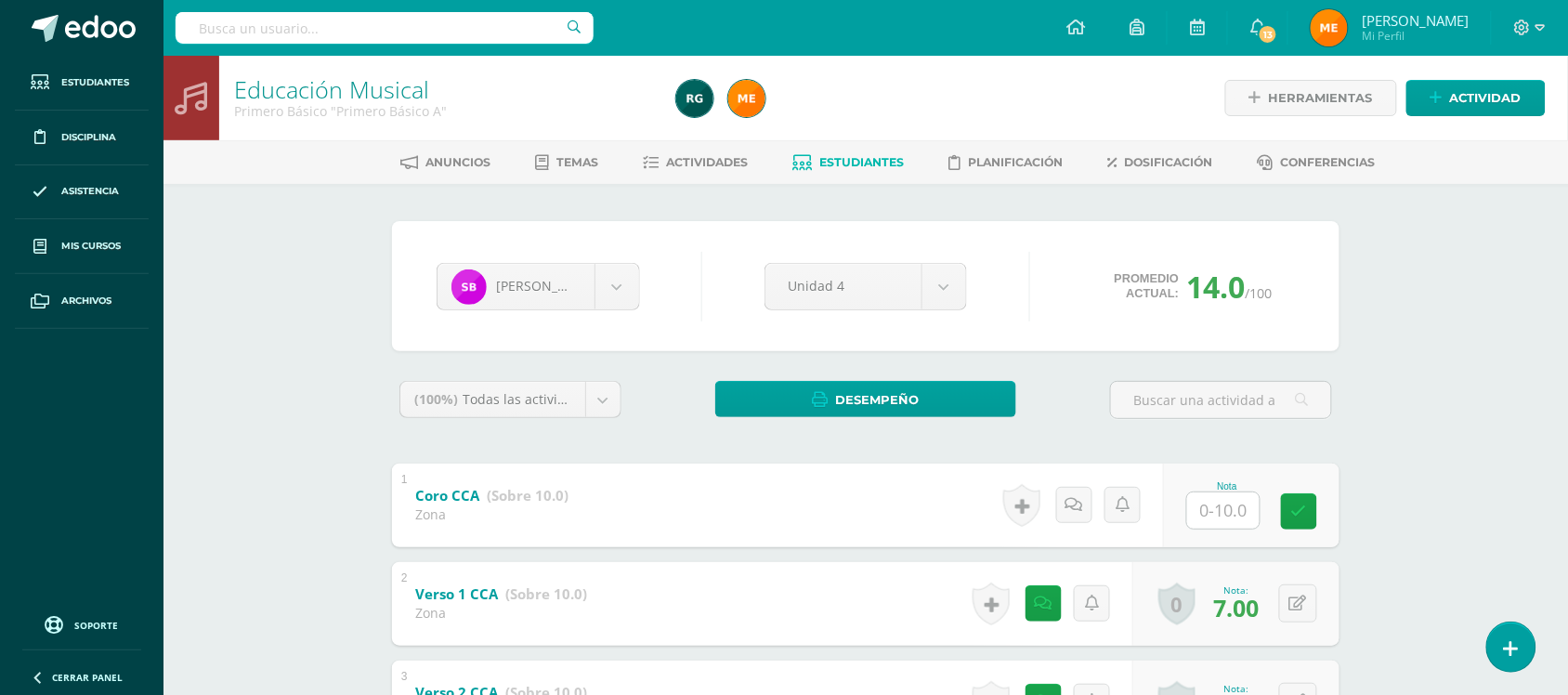
click at [1432, 308] on div "Educación Musical Primero Básico "Primero Básico A" Herramientas Detalle de asi…" at bounding box center [866, 510] width 1404 height 910
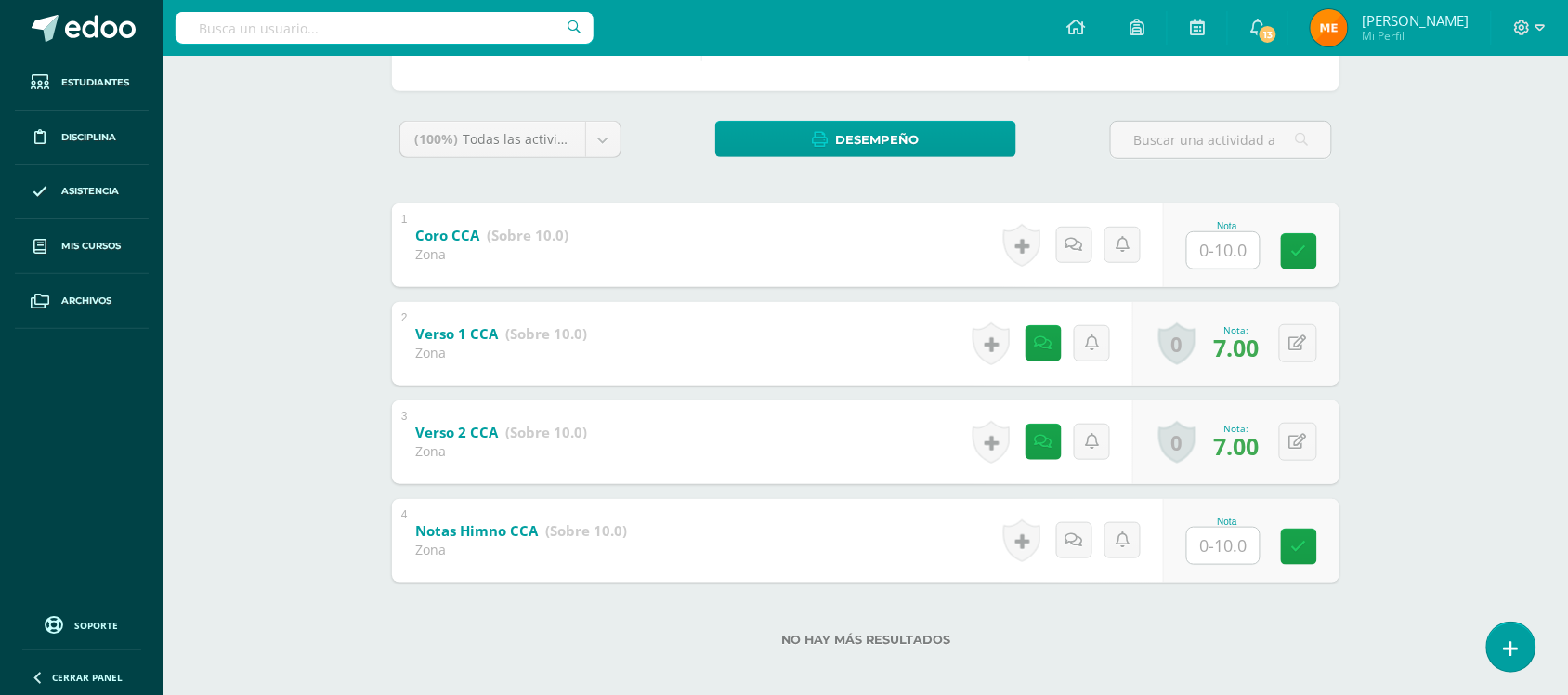
scroll to position [270, 0]
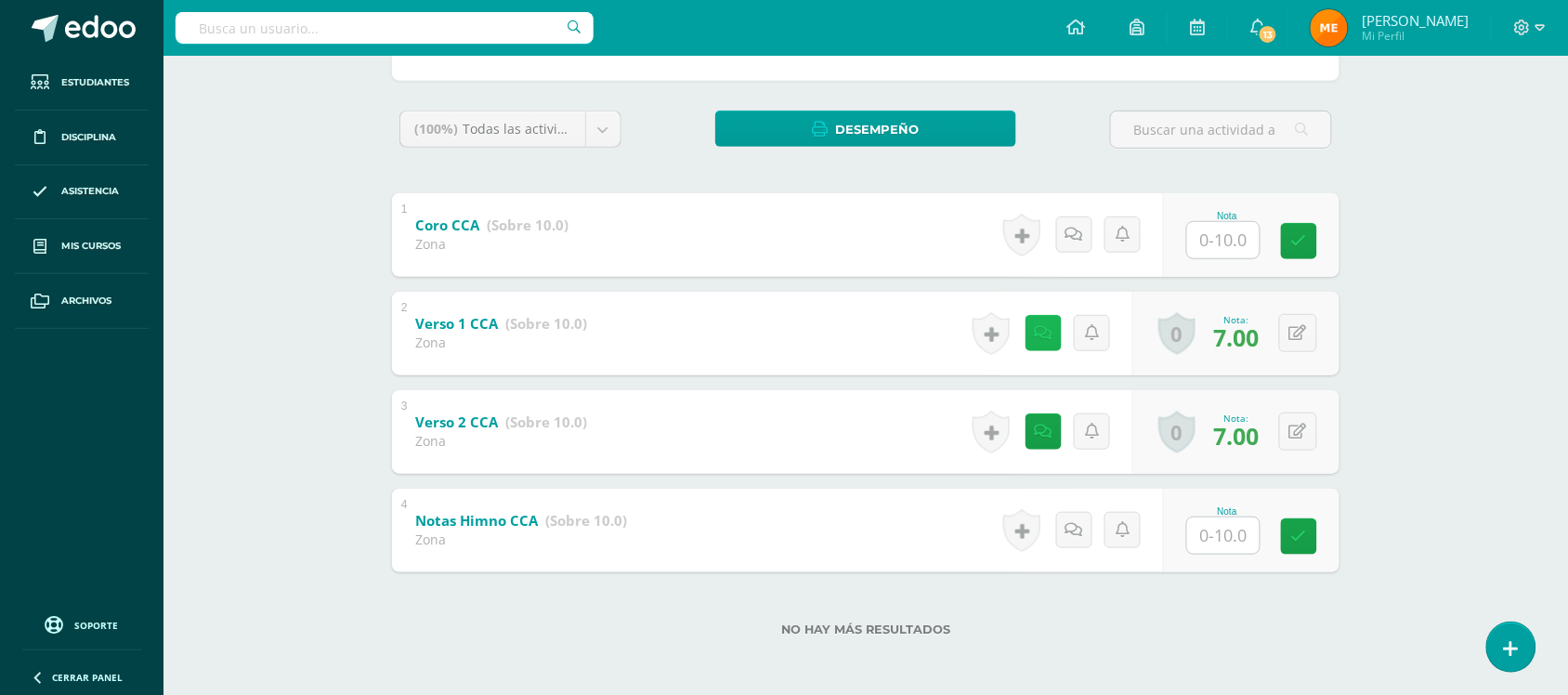
click at [1037, 339] on link at bounding box center [1043, 333] width 37 height 37
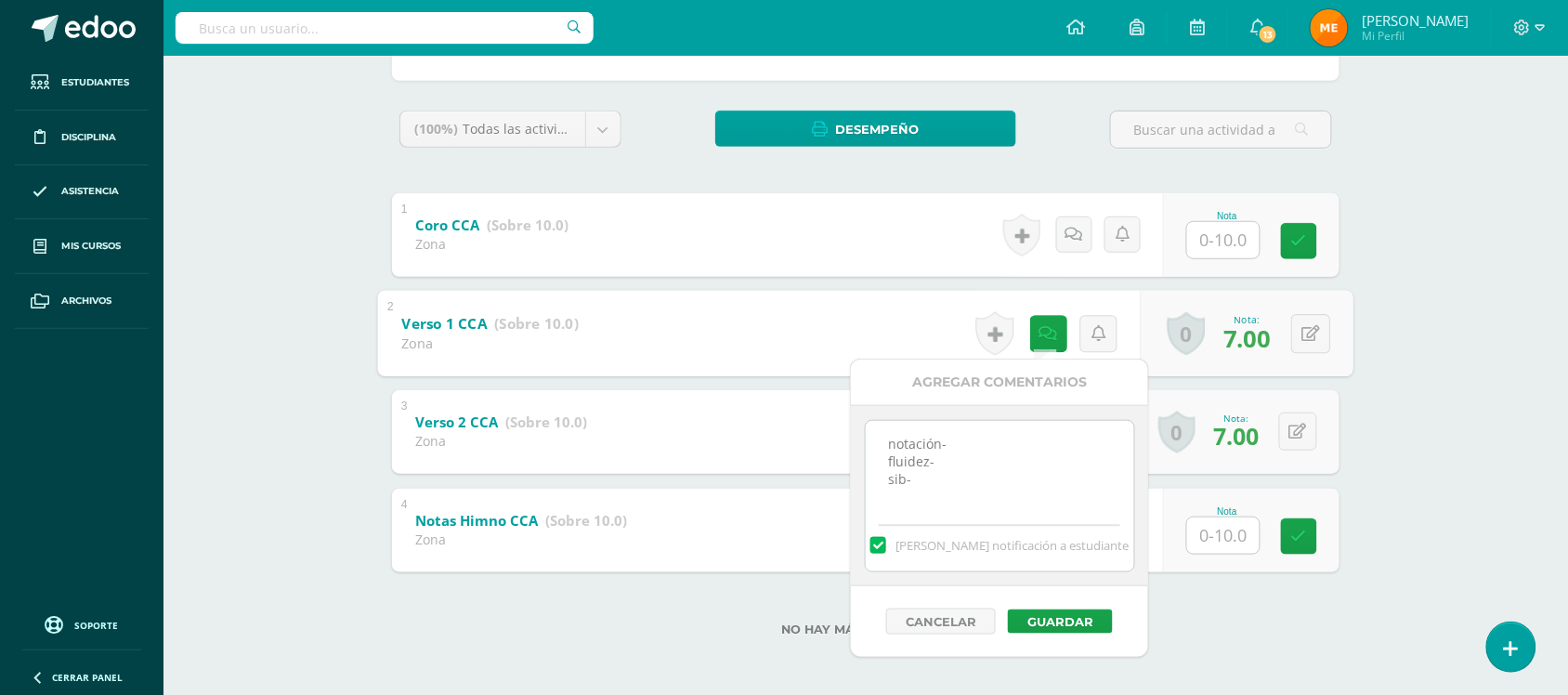
click at [1447, 336] on div "Educación Musical Primero Básico "Primero Básico A" Herramientas Detalle de asi…" at bounding box center [866, 241] width 1404 height 910
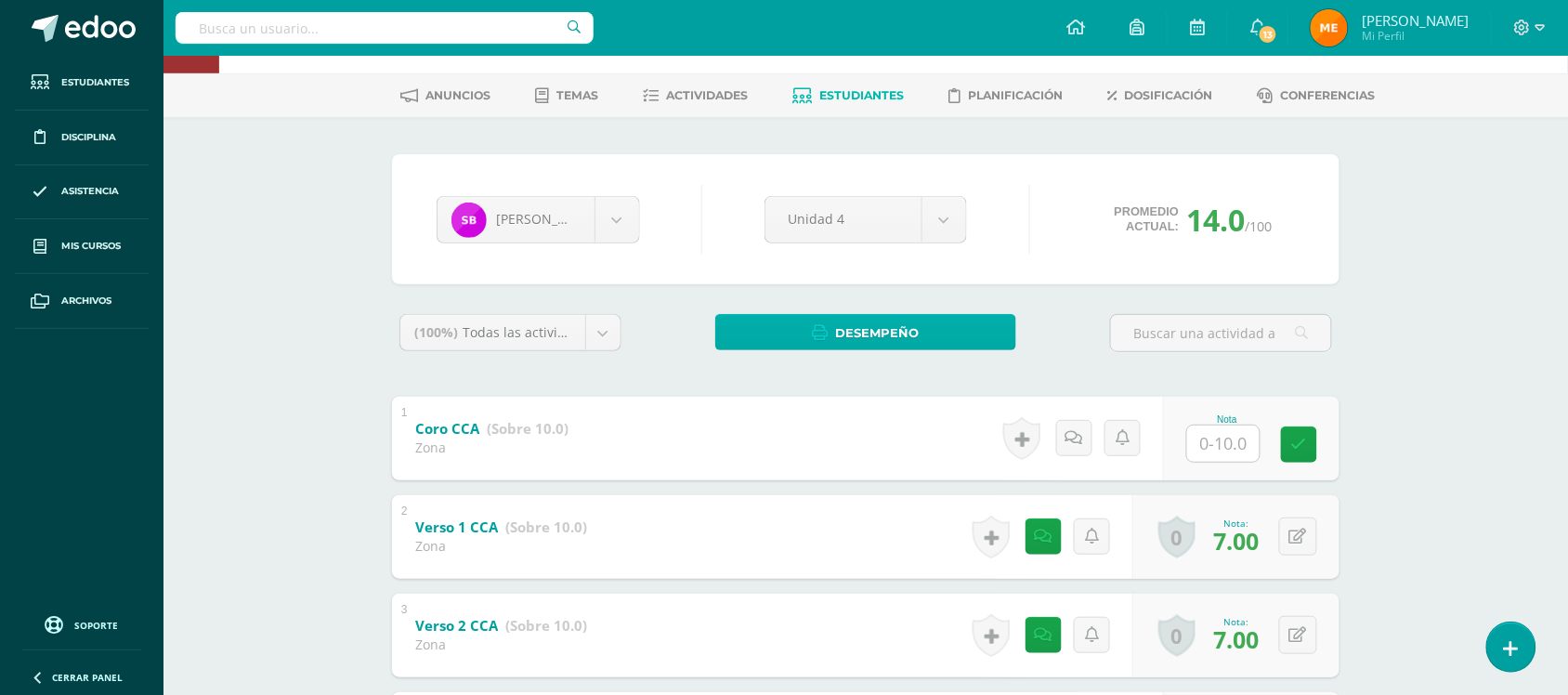
scroll to position [63, 0]
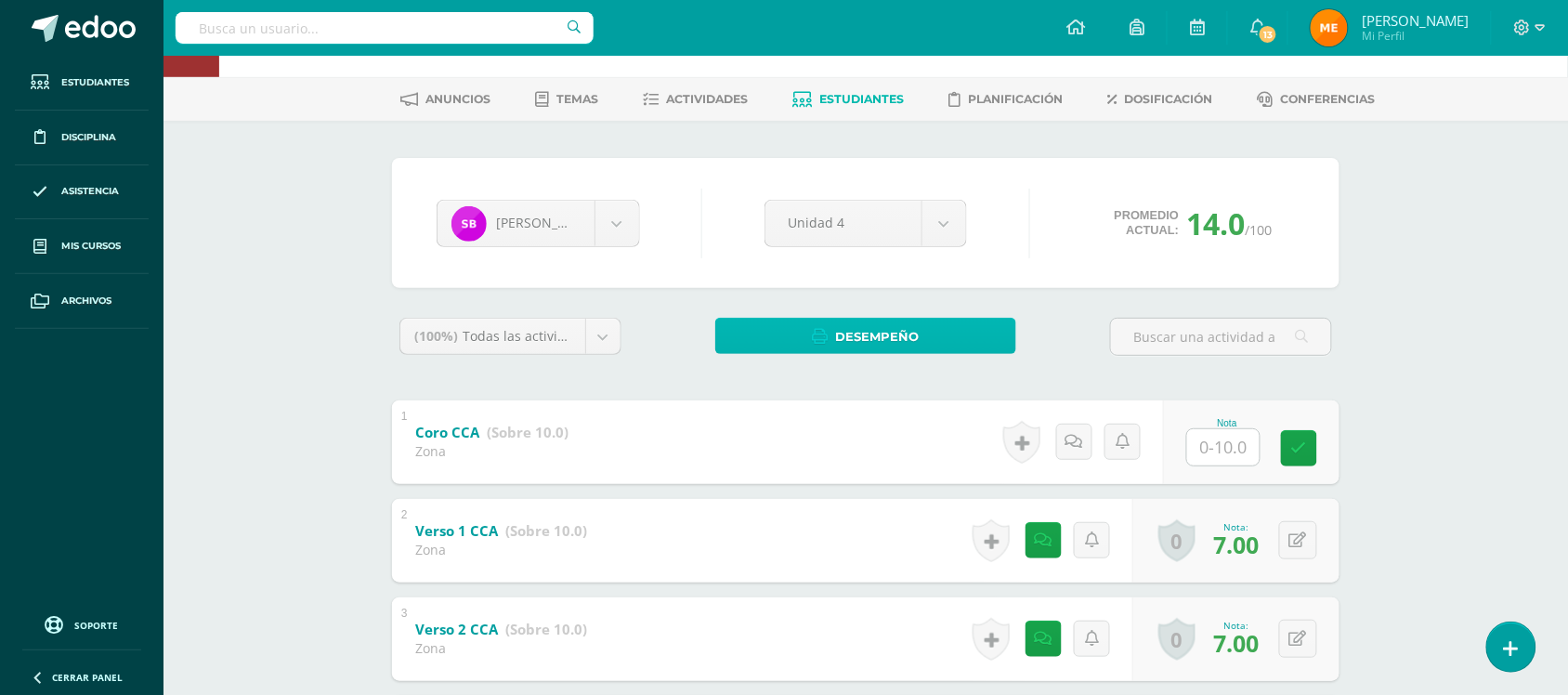
click at [843, 331] on span "Desempeño" at bounding box center [878, 337] width 84 height 35
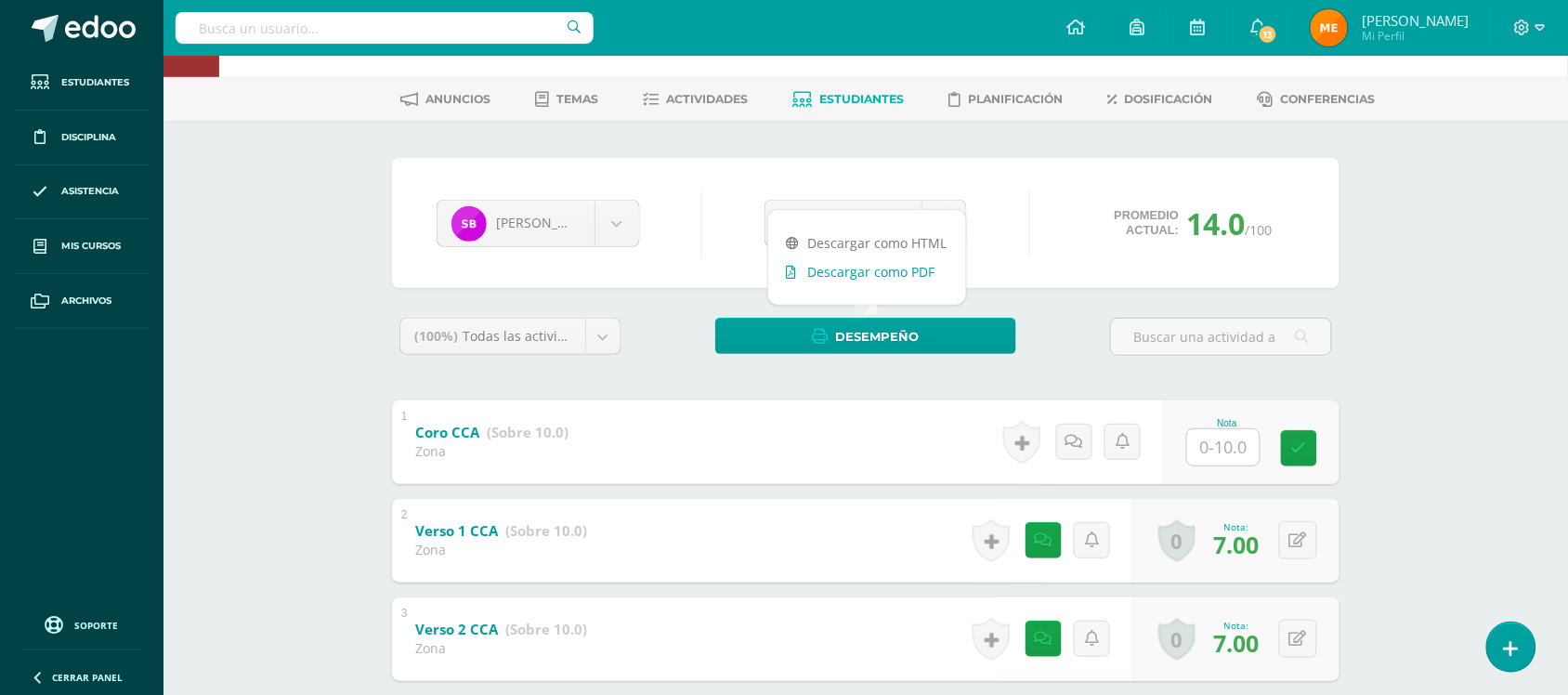
click at [892, 274] on link "Descargar como PDF" at bounding box center [867, 271] width 197 height 29
